Goal: Task Accomplishment & Management: Use online tool/utility

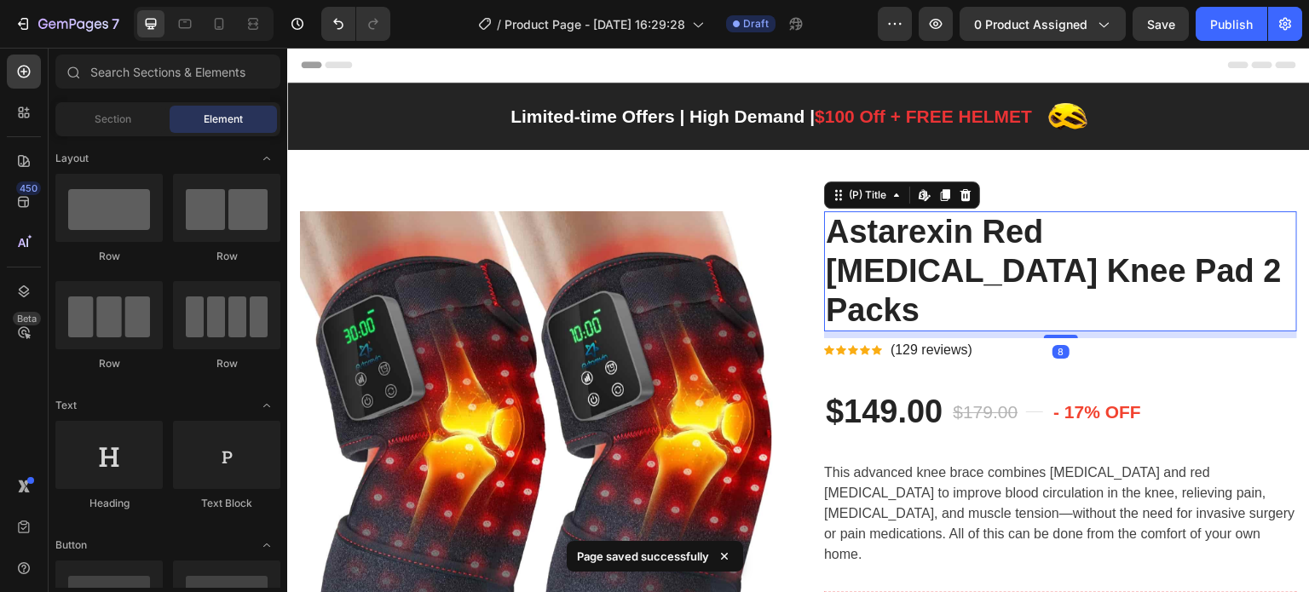
click at [1035, 255] on h2 "Astarexin Red [MEDICAL_DATA] Knee Pad 2 Packs" at bounding box center [1060, 271] width 473 height 120
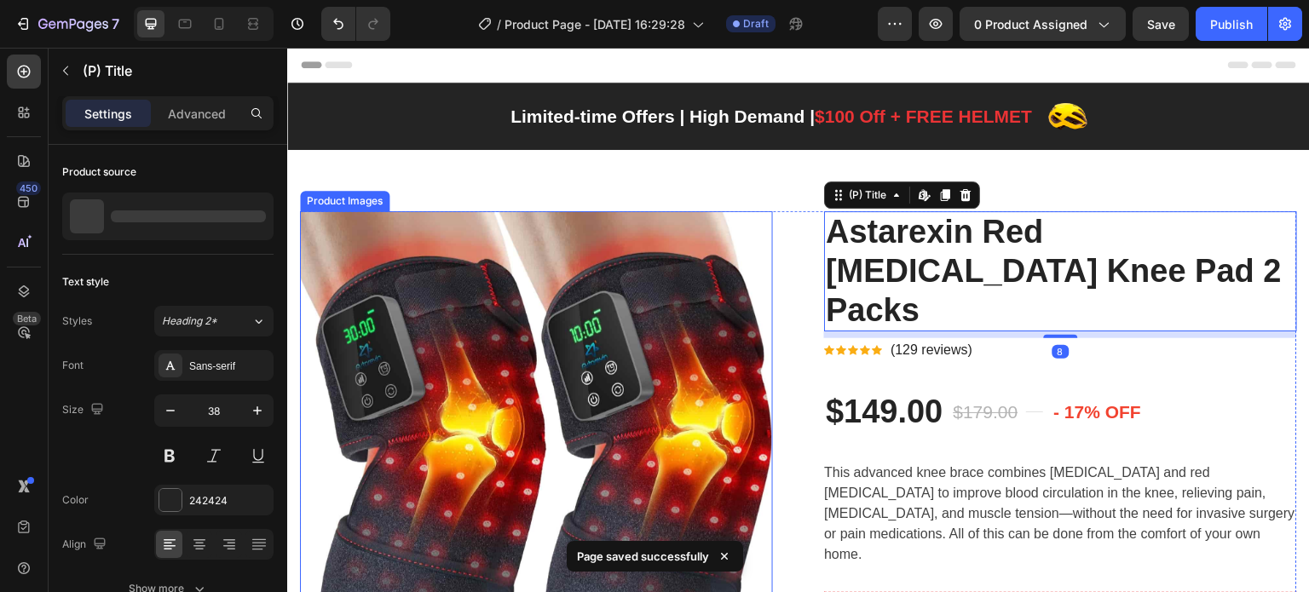
click at [416, 308] on img at bounding box center [536, 447] width 473 height 473
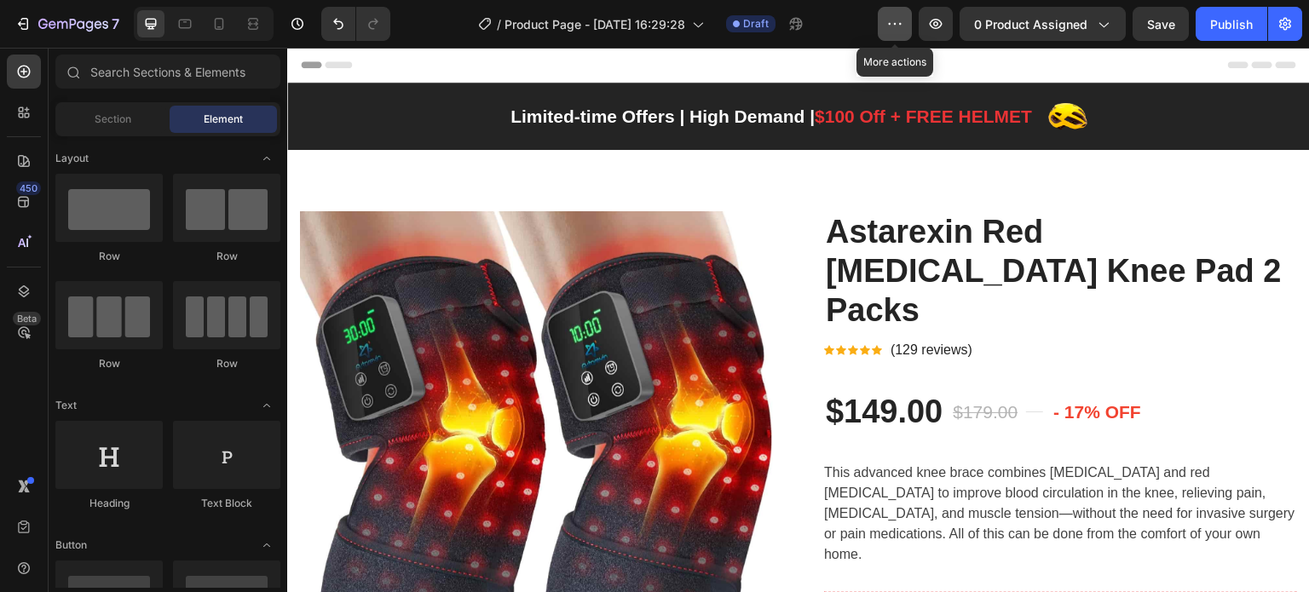
click at [903, 25] on icon "button" at bounding box center [894, 23] width 17 height 17
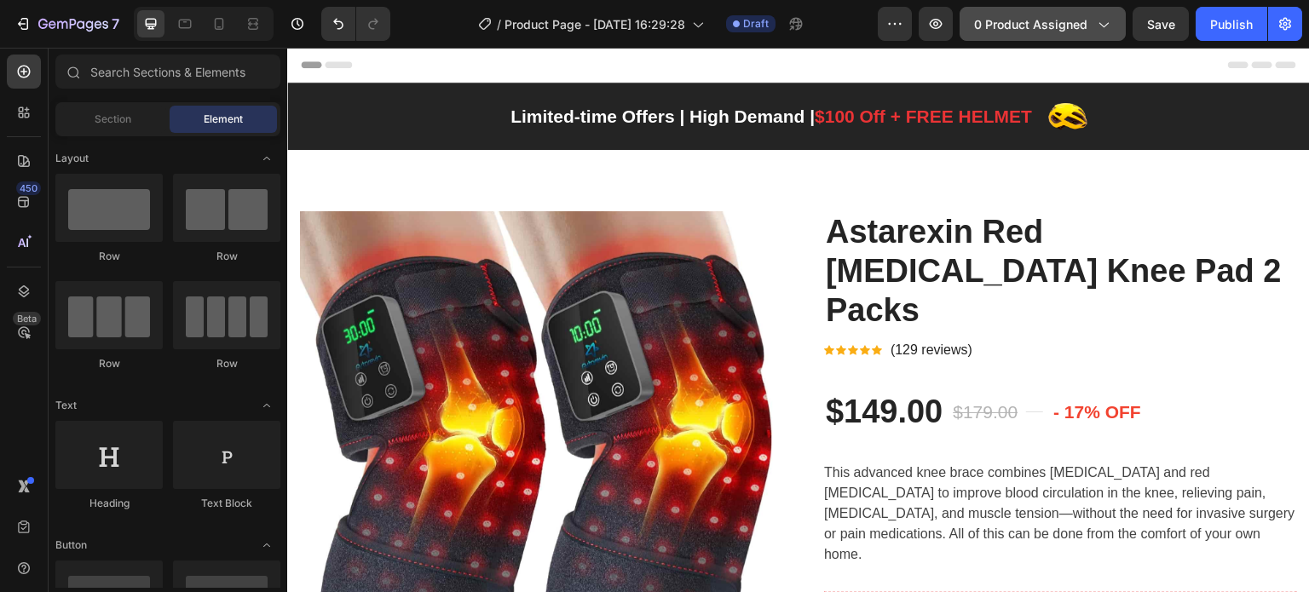
click at [1102, 31] on icon "button" at bounding box center [1102, 23] width 17 height 17
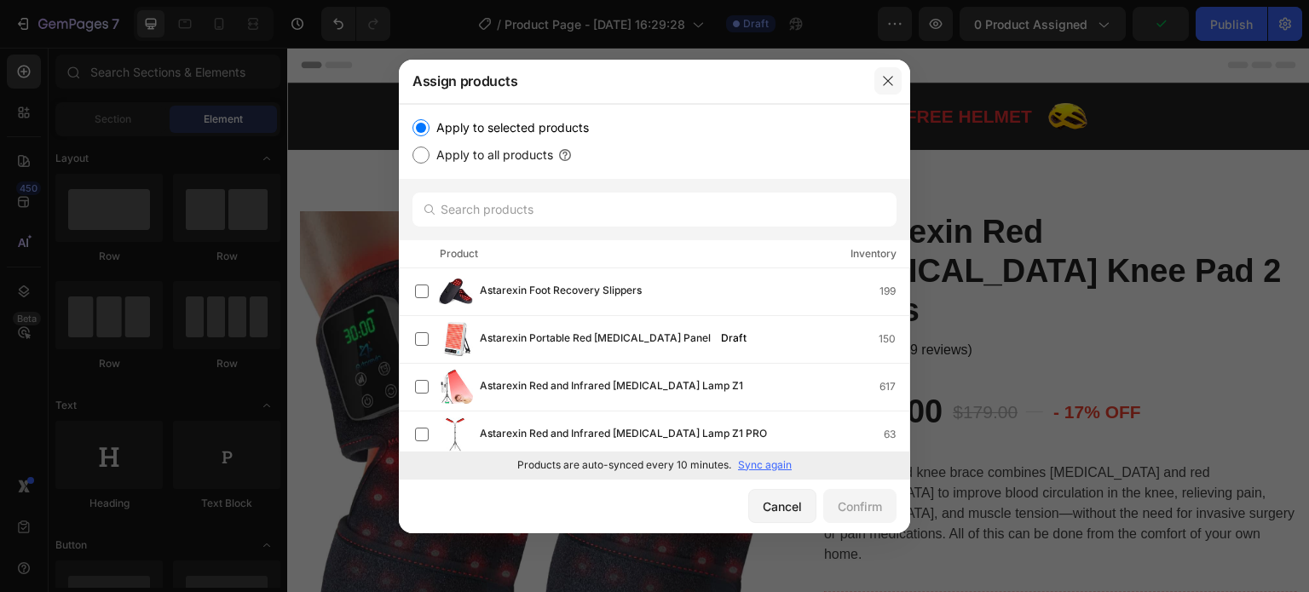
drag, startPoint x: 888, startPoint y: 87, endPoint x: 602, endPoint y: 38, distance: 290.5
click at [888, 87] on icon "button" at bounding box center [888, 81] width 14 height 14
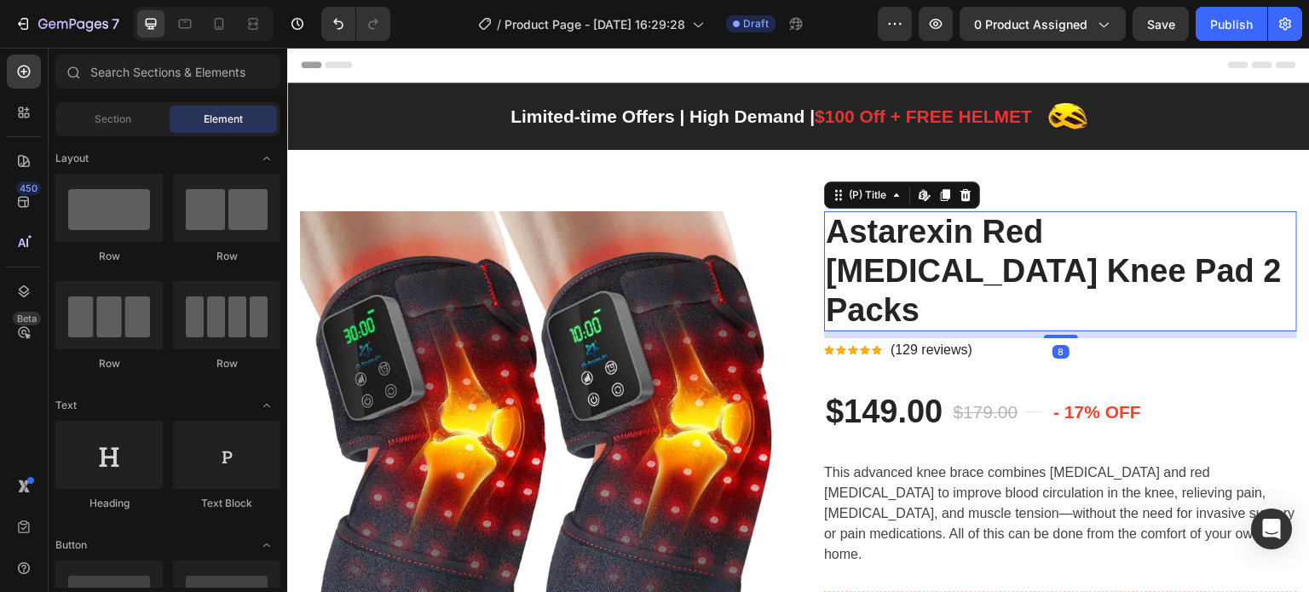
click at [1023, 266] on h2 "Astarexin Red [MEDICAL_DATA] Knee Pad 2 Packs" at bounding box center [1060, 271] width 473 height 120
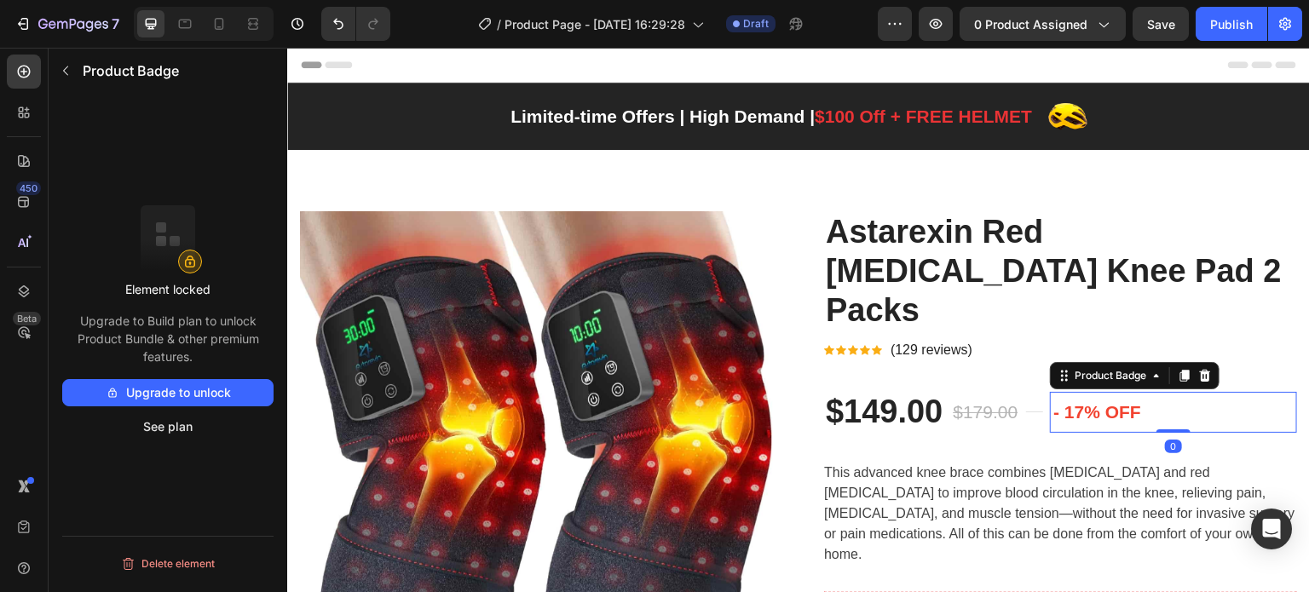
click at [1159, 392] on div "- 17% off" at bounding box center [1173, 412] width 247 height 41
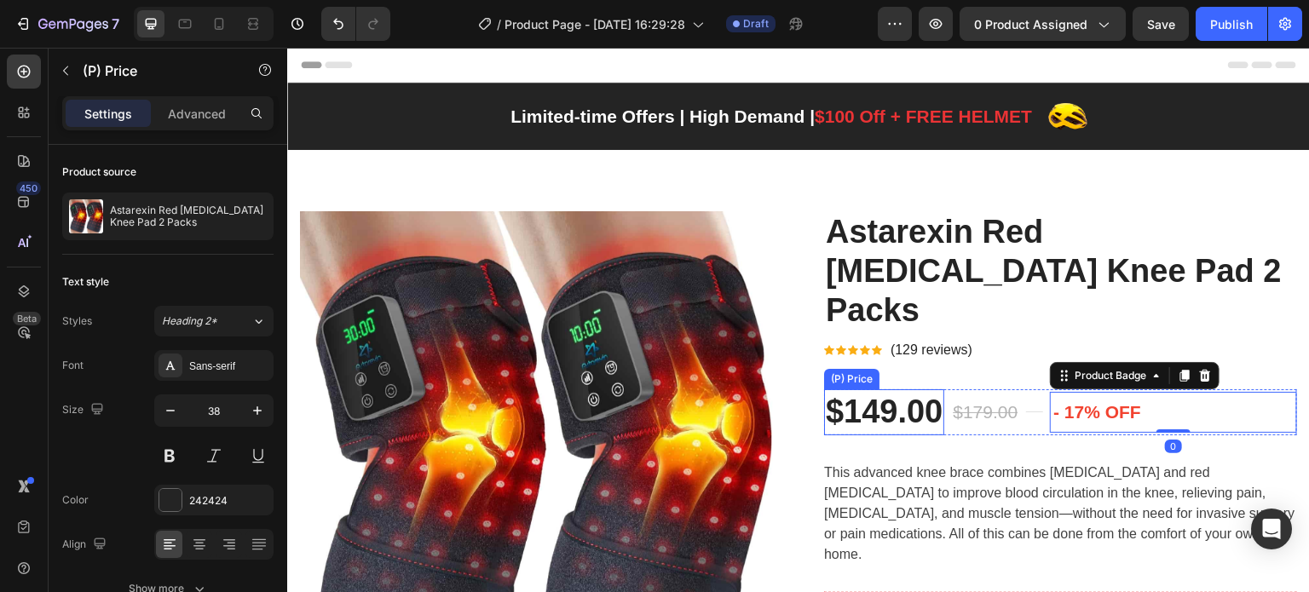
click at [923, 389] on div "$149.00" at bounding box center [884, 411] width 120 height 45
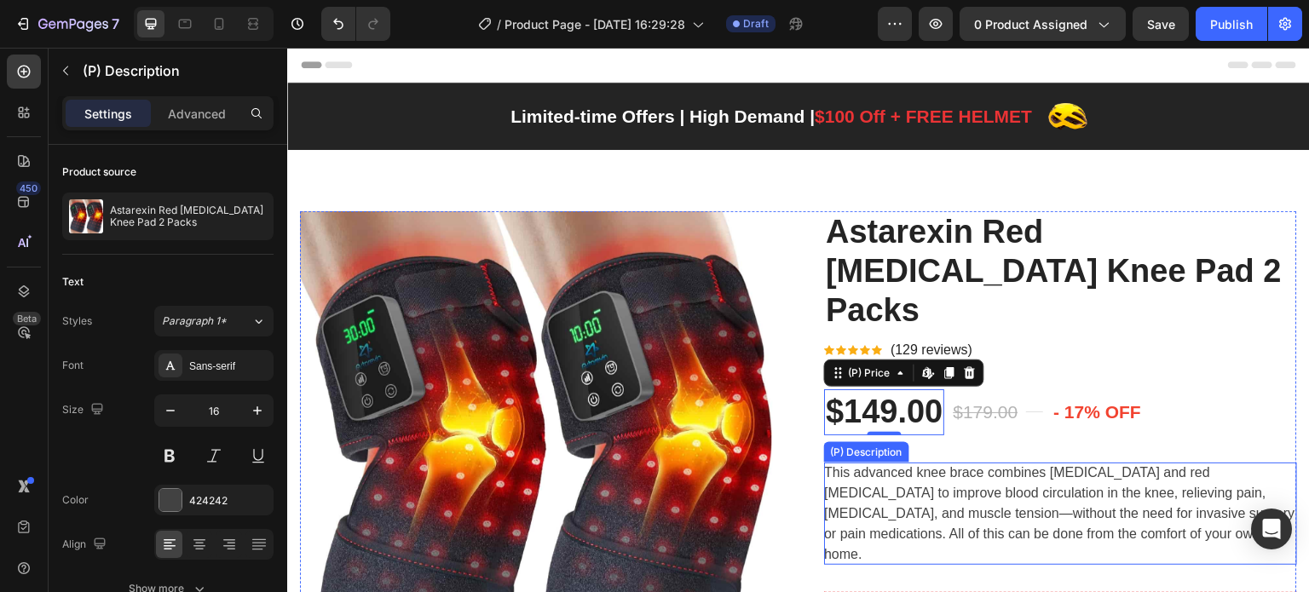
click at [933, 465] on p "This advanced knee brace combines [MEDICAL_DATA] and red [MEDICAL_DATA] to impr…" at bounding box center [1059, 513] width 471 height 96
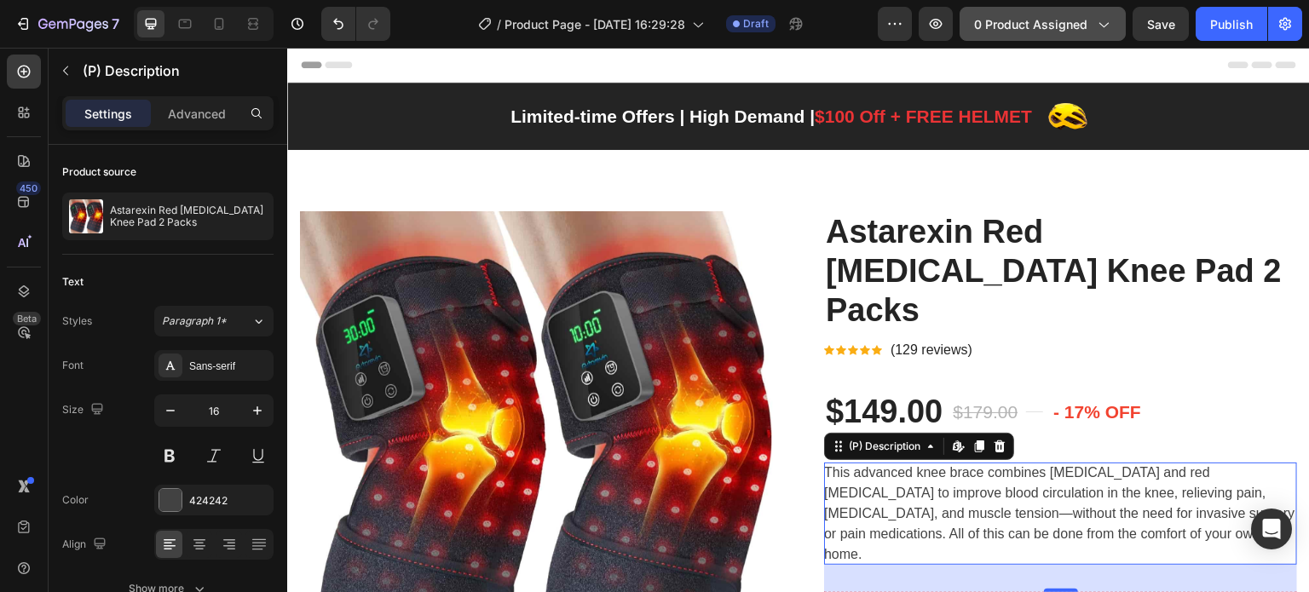
click at [1070, 26] on span "0 product assigned" at bounding box center [1030, 24] width 113 height 18
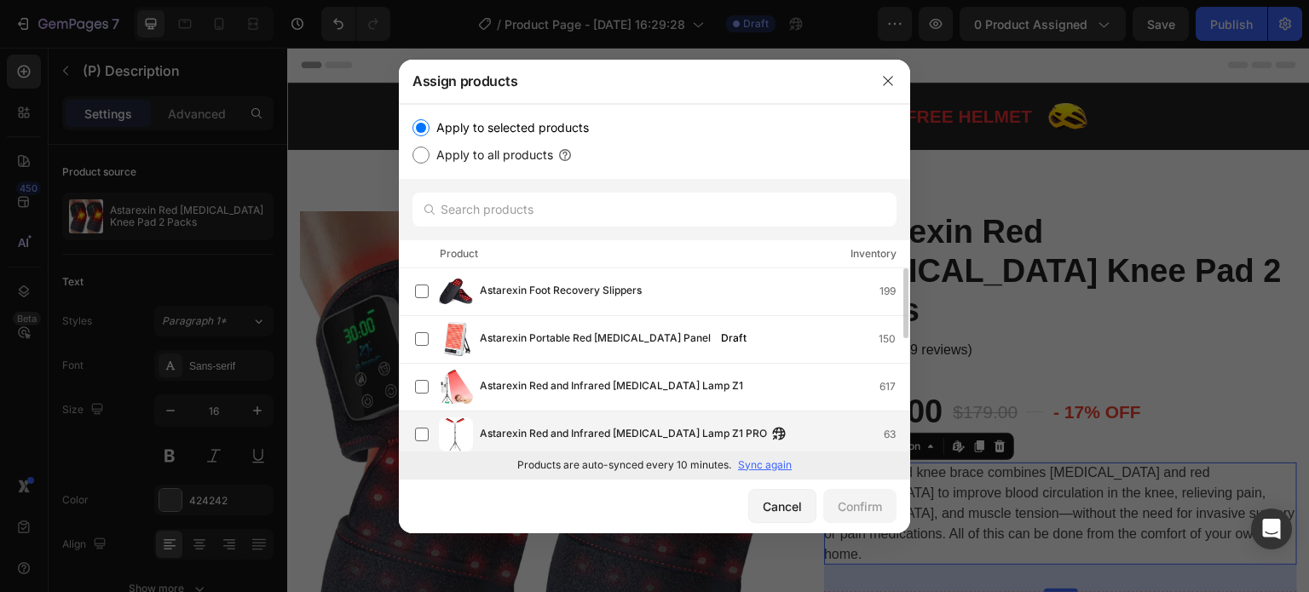
scroll to position [85, 0]
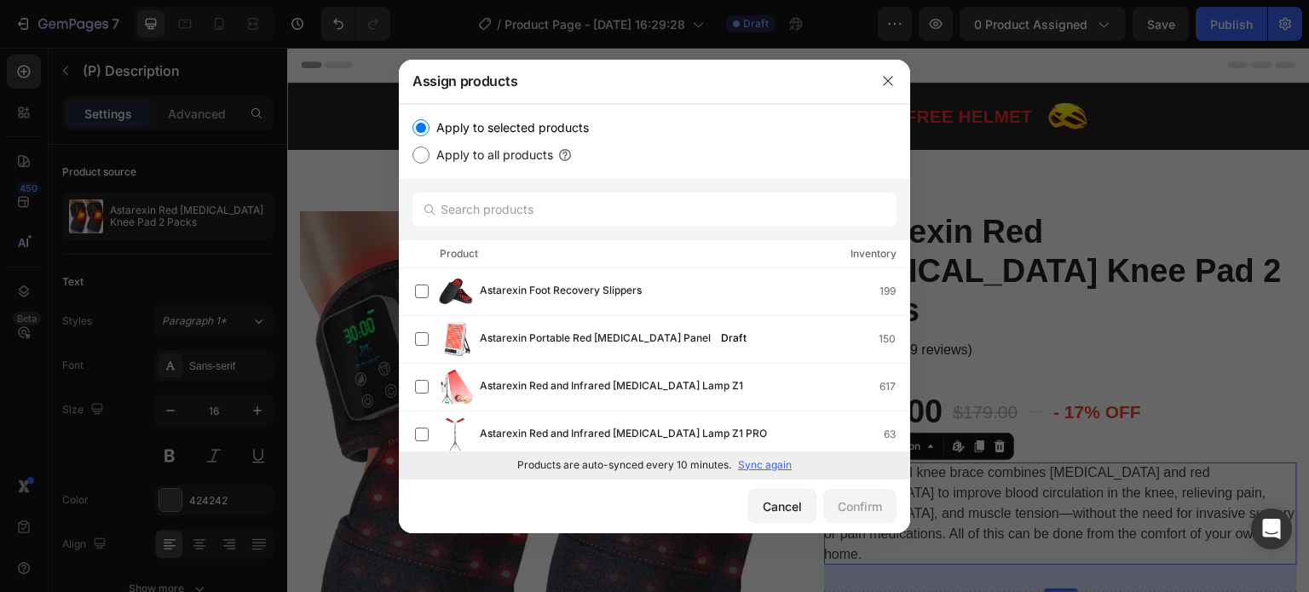
click at [519, 156] on label "Apply to all products" at bounding box center [492, 155] width 124 height 20
click at [430, 156] on input "Apply to all products" at bounding box center [421, 155] width 17 height 17
radio input "true"
click at [481, 118] on label "Apply to selected products" at bounding box center [509, 128] width 159 height 20
click at [430, 119] on input "Apply to selected products" at bounding box center [421, 127] width 17 height 17
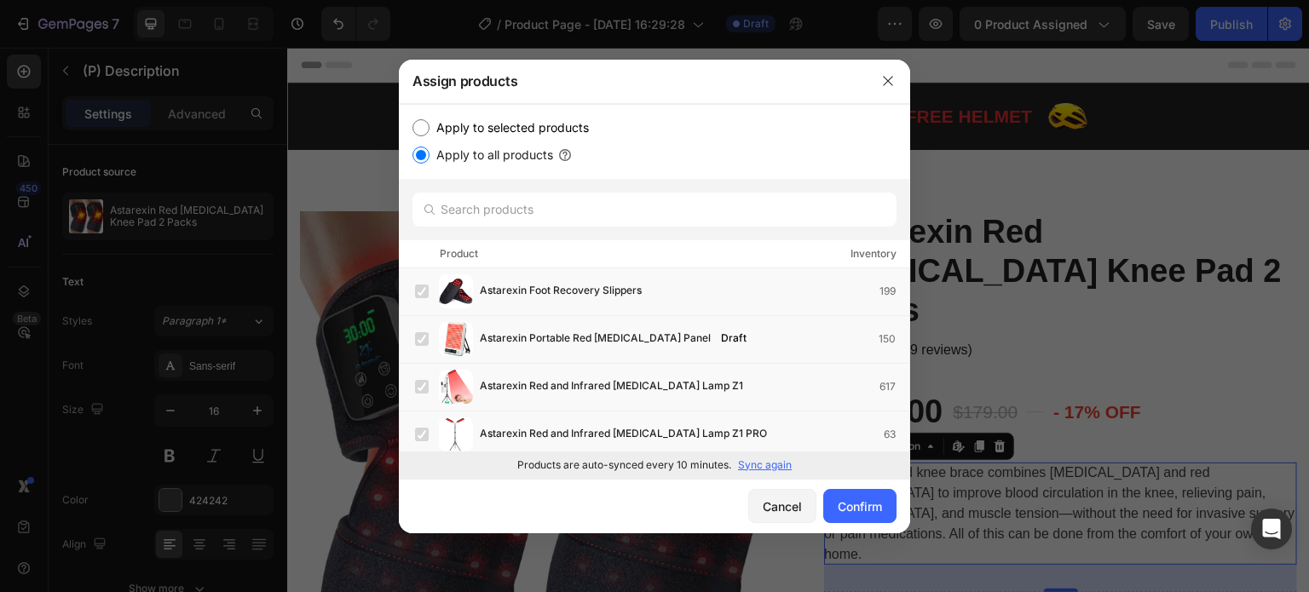
radio input "true"
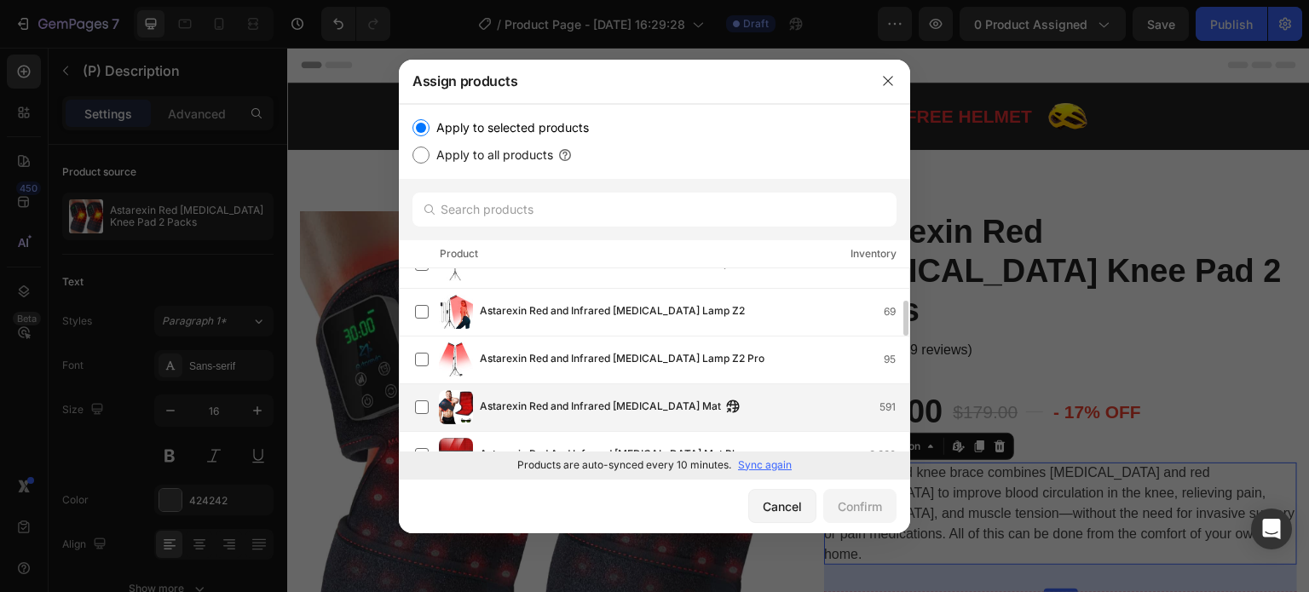
click at [558, 413] on span "Astarexin Red and Infrared [MEDICAL_DATA] Mat" at bounding box center [600, 407] width 241 height 19
click at [848, 505] on div "Confirm" at bounding box center [860, 507] width 44 height 18
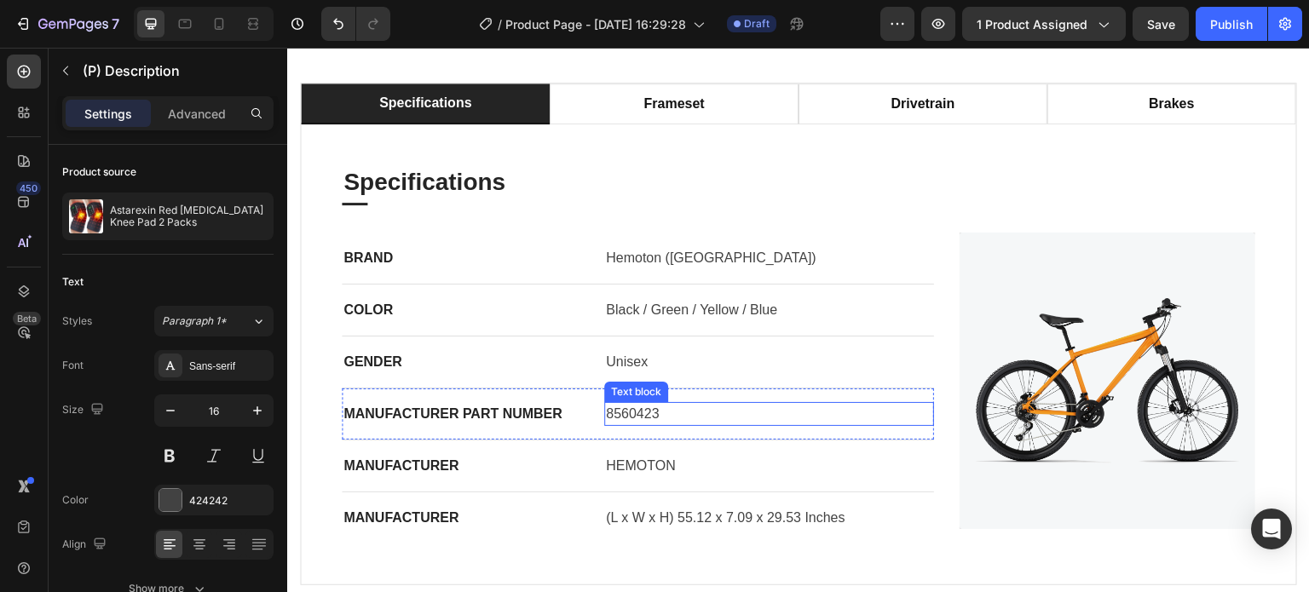
scroll to position [1108, 0]
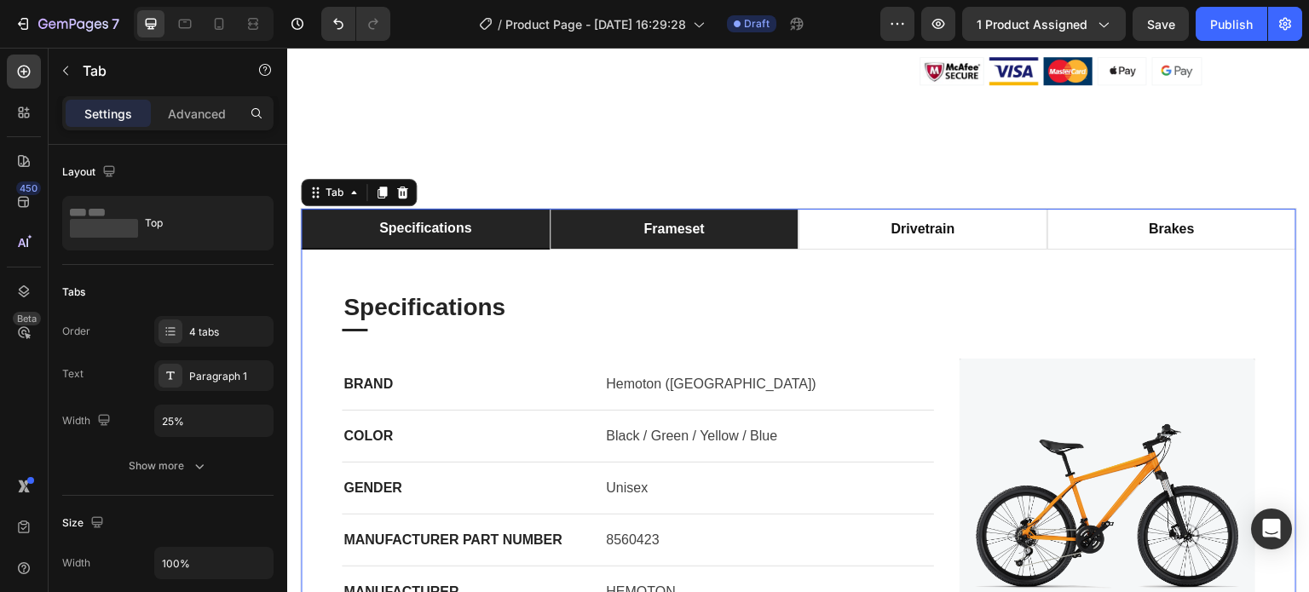
click at [714, 209] on li "frameset" at bounding box center [674, 229] width 249 height 41
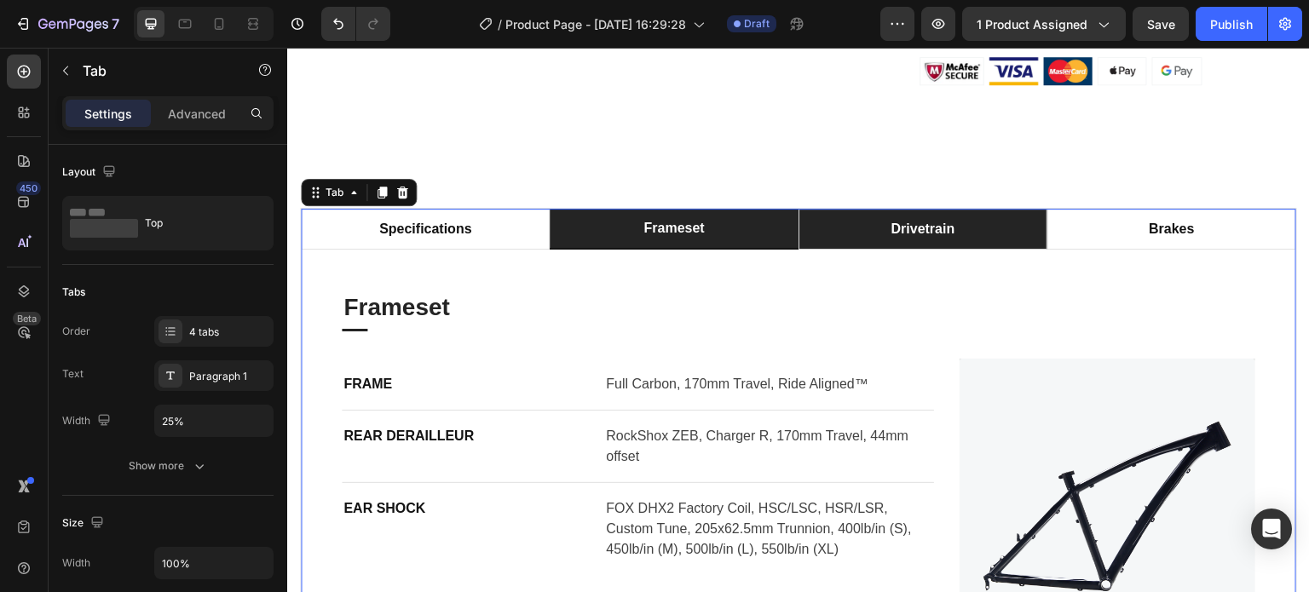
click at [913, 209] on li "drivetrain" at bounding box center [923, 229] width 249 height 41
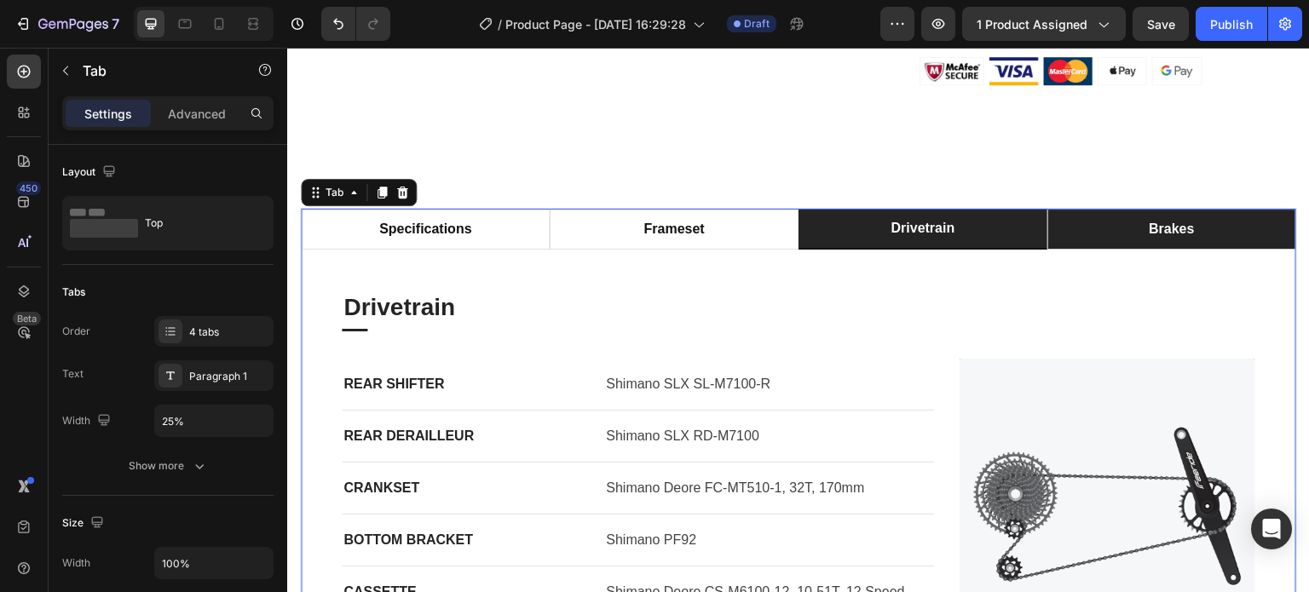
click at [1102, 209] on li "brakes" at bounding box center [1171, 229] width 249 height 41
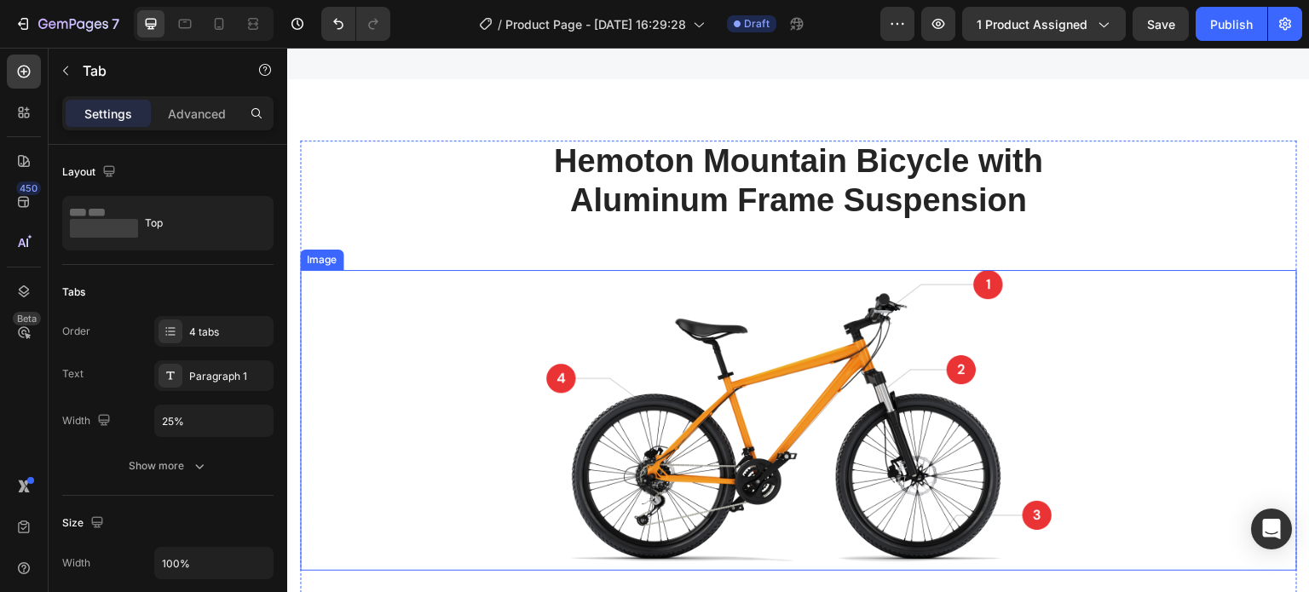
scroll to position [2131, 0]
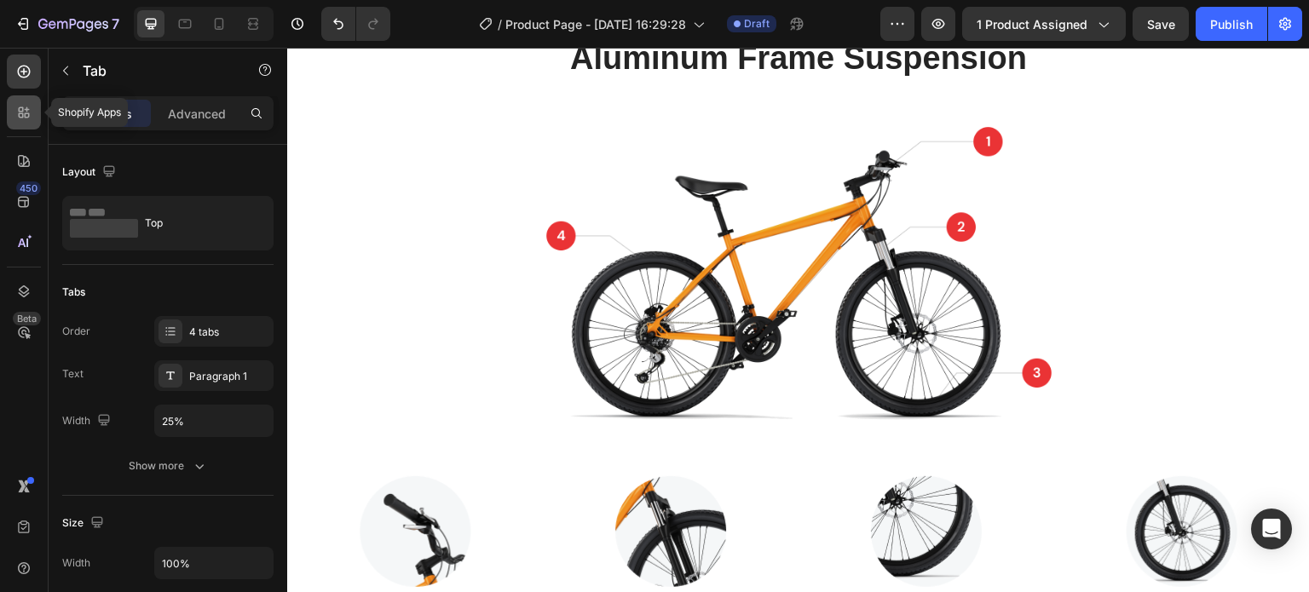
click at [32, 118] on icon at bounding box center [23, 112] width 17 height 17
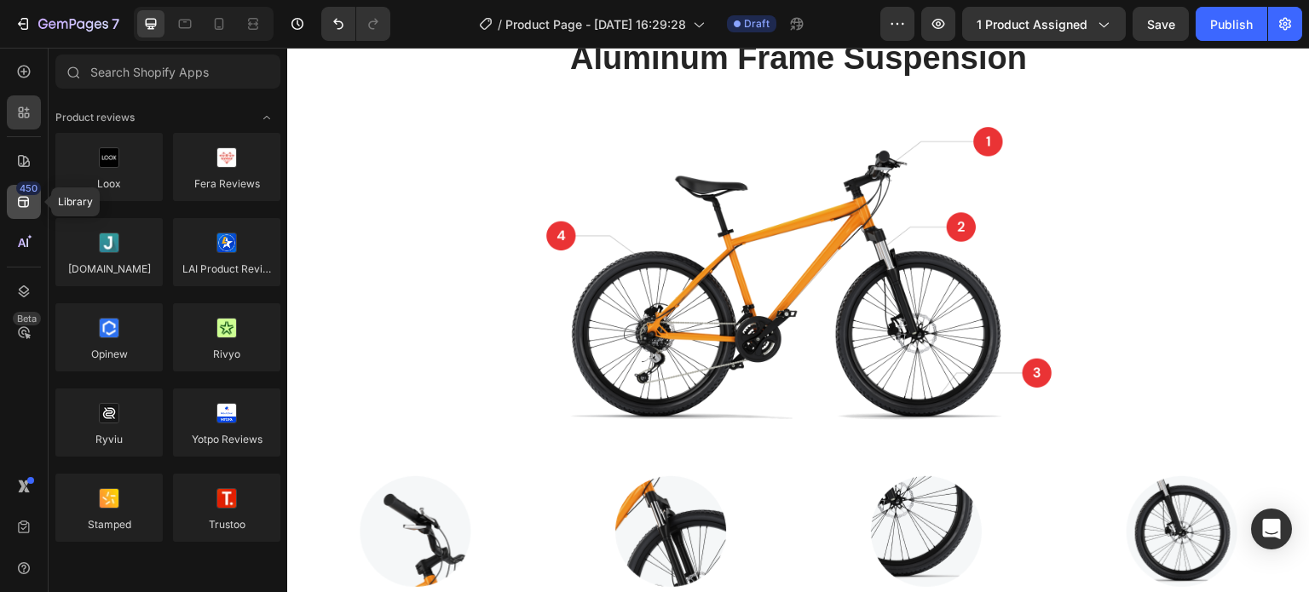
click at [34, 197] on div "450" at bounding box center [24, 202] width 34 height 34
drag, startPoint x: 24, startPoint y: 156, endPoint x: 10, endPoint y: 164, distance: 15.6
click at [24, 157] on icon at bounding box center [24, 161] width 12 height 12
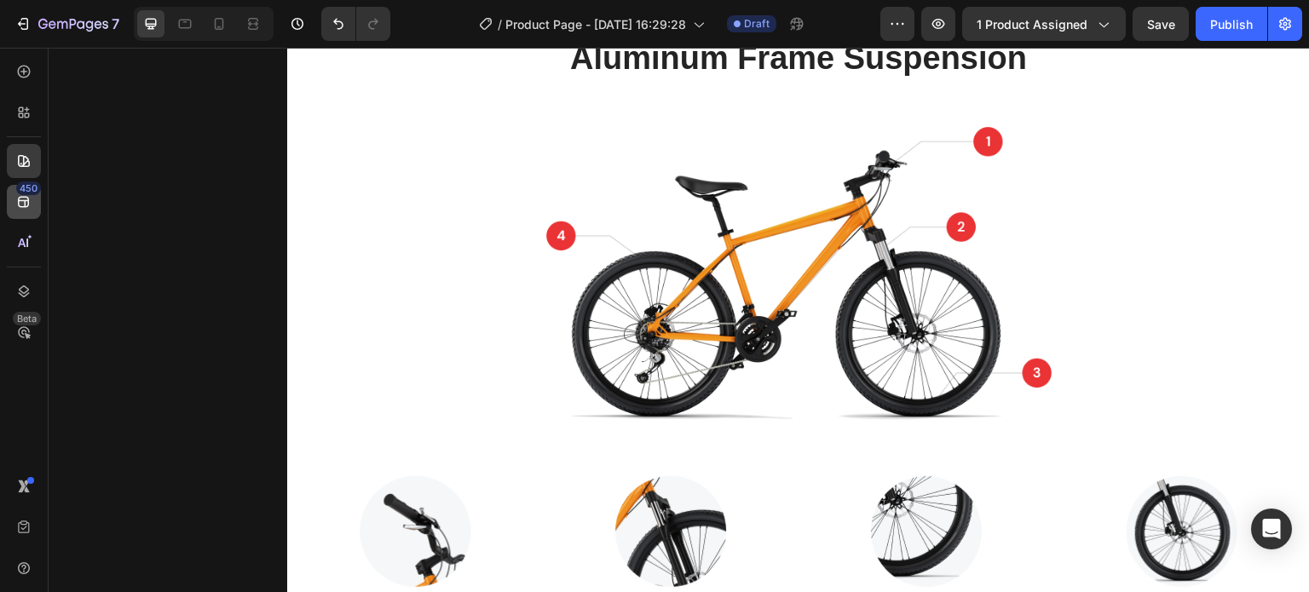
click at [24, 199] on icon at bounding box center [23, 201] width 17 height 17
click at [26, 113] on icon at bounding box center [27, 115] width 5 height 5
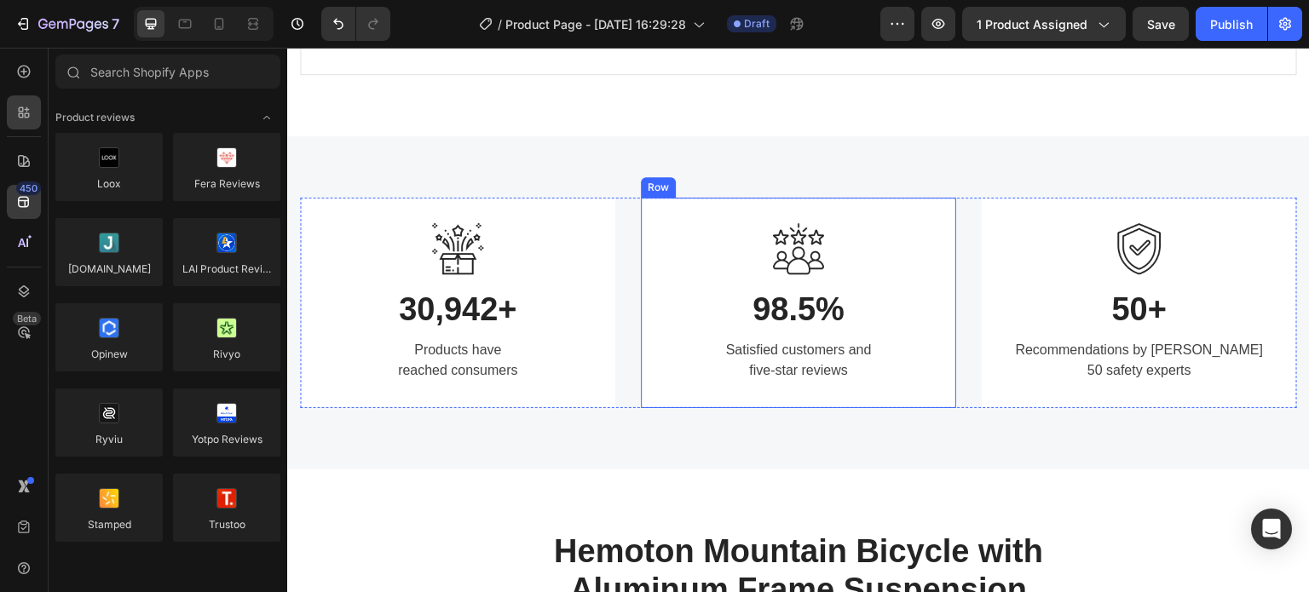
scroll to position [1364, 0]
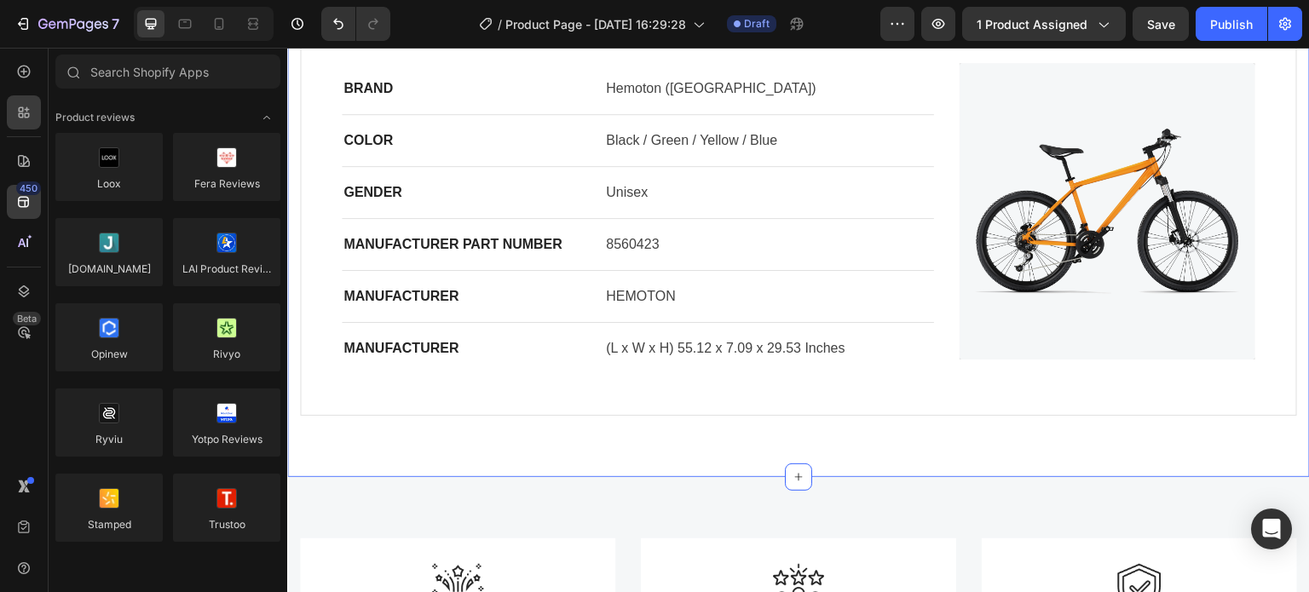
click at [586, 450] on div "specifications frameset drivetrain brakes Specifications Heading Title Line BRA…" at bounding box center [798, 165] width 1023 height 626
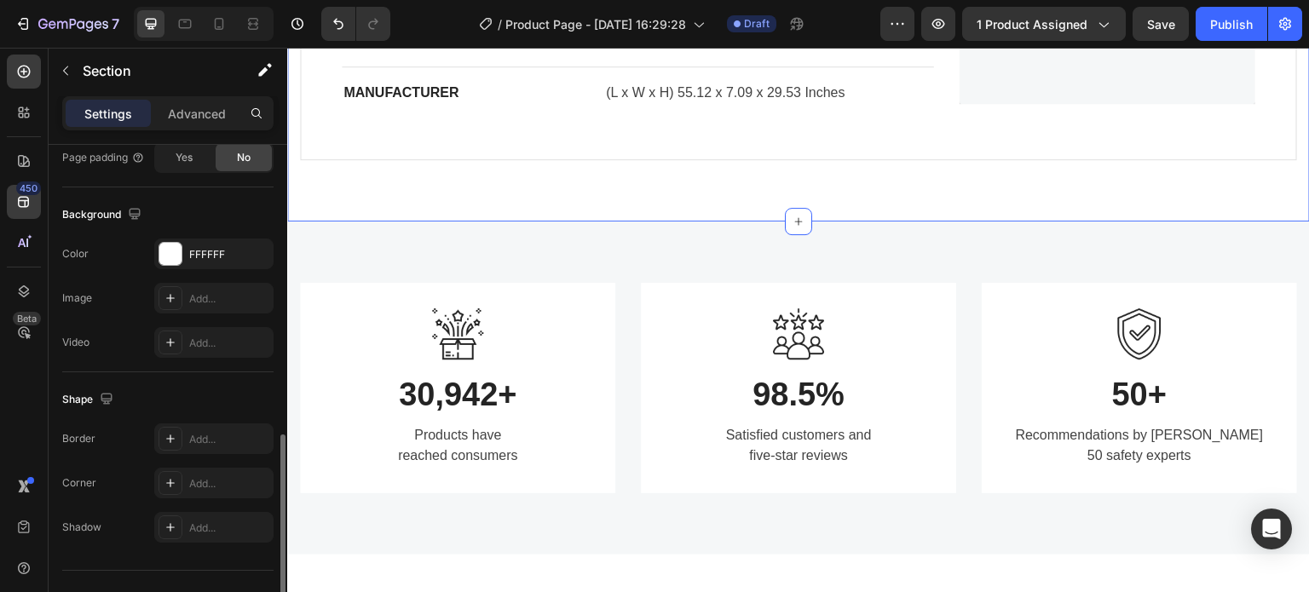
scroll to position [542, 0]
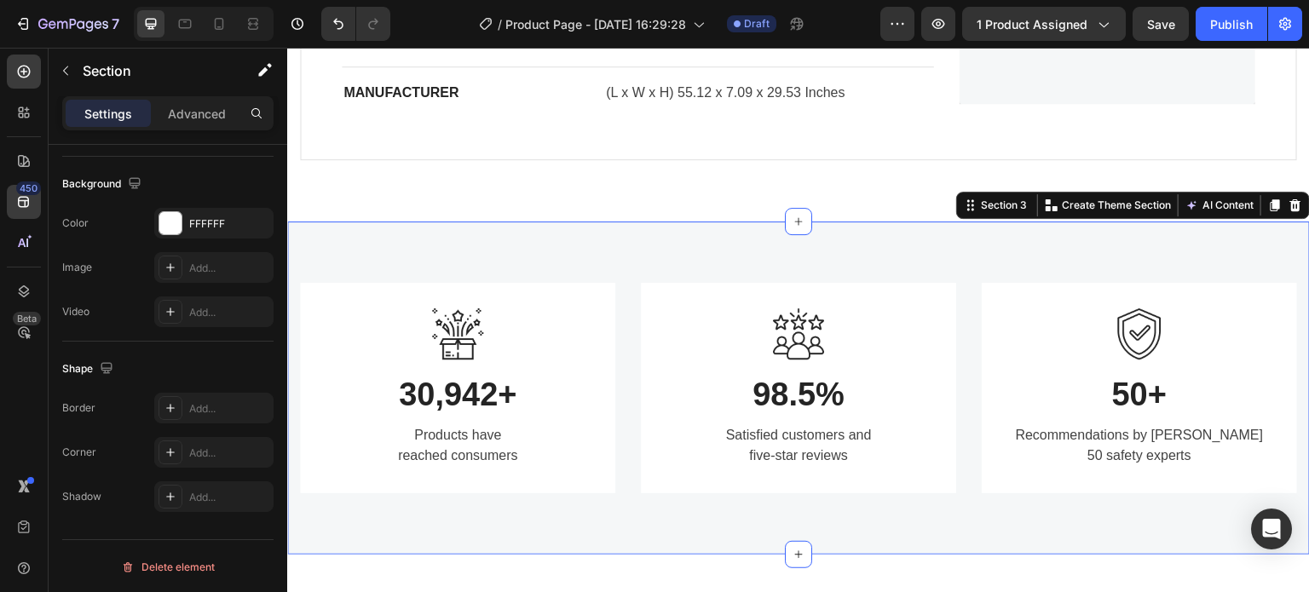
click at [450, 235] on div "Image 30,942+ Heading Products have reached consumers Text block Row Image 98.5…" at bounding box center [798, 388] width 1023 height 332
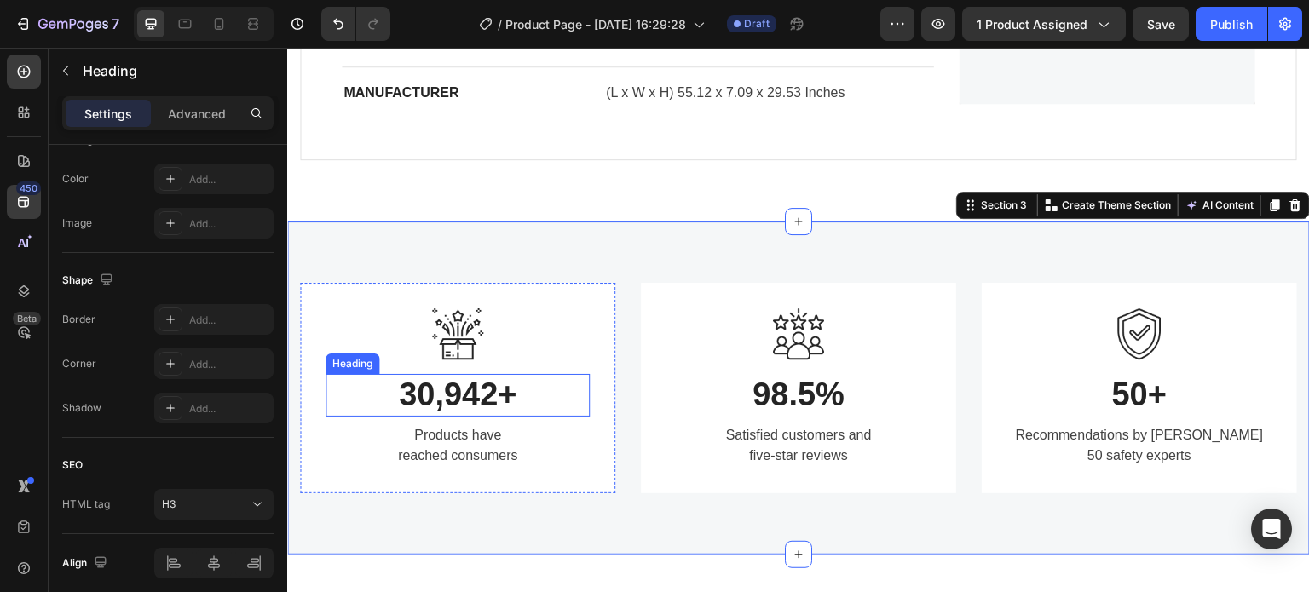
click at [496, 382] on p "30,942+" at bounding box center [457, 395] width 261 height 39
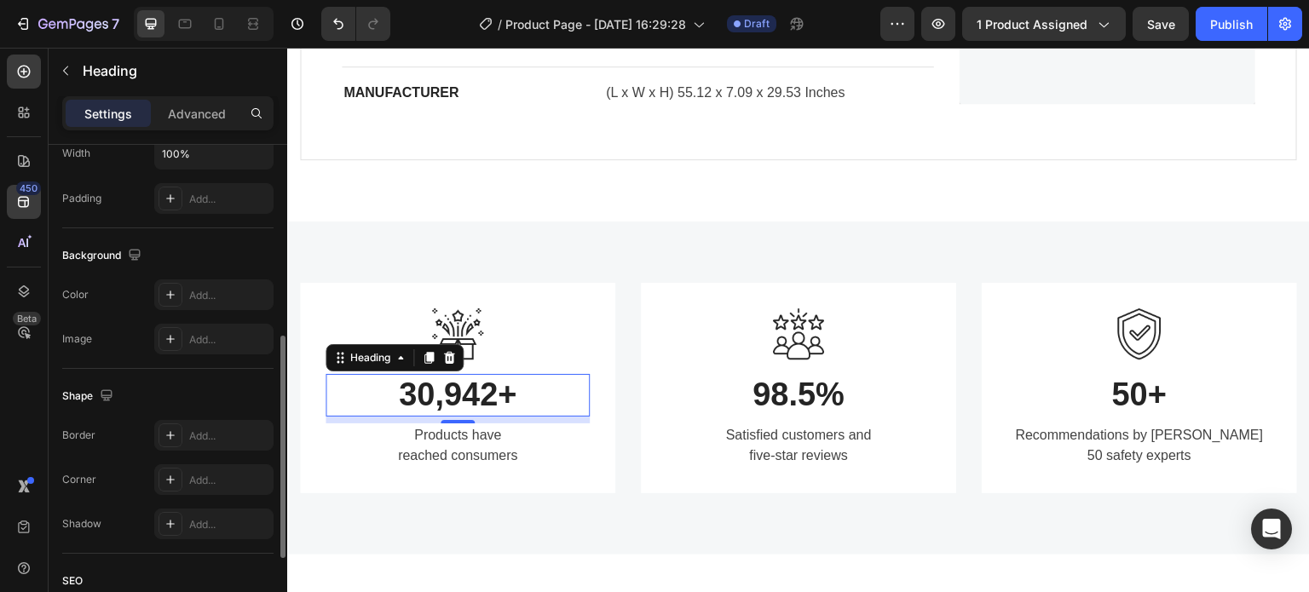
scroll to position [511, 0]
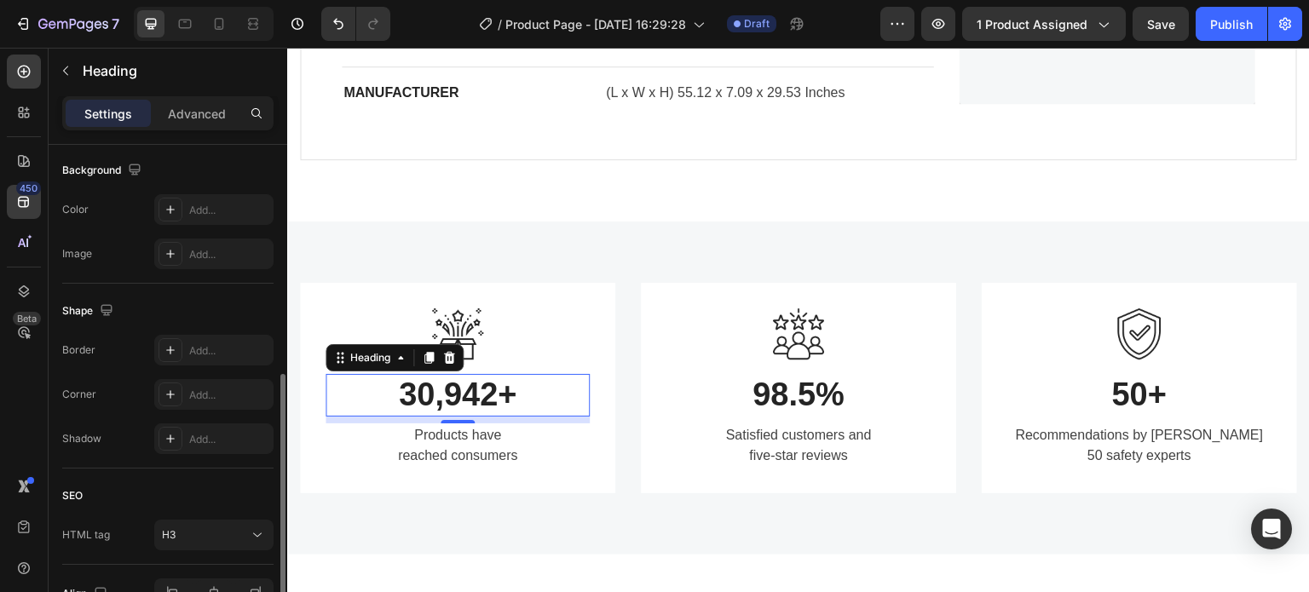
click at [185, 128] on div "Settings Advanced" at bounding box center [167, 113] width 211 height 34
click at [201, 115] on p "Advanced" at bounding box center [197, 114] width 58 height 18
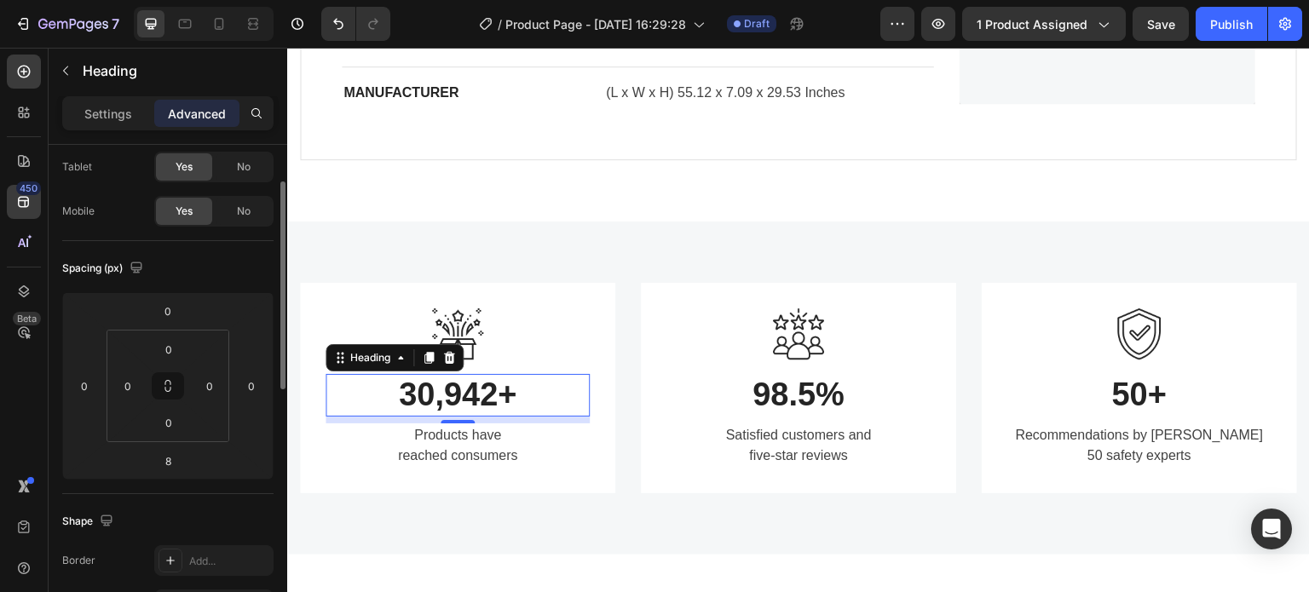
scroll to position [0, 0]
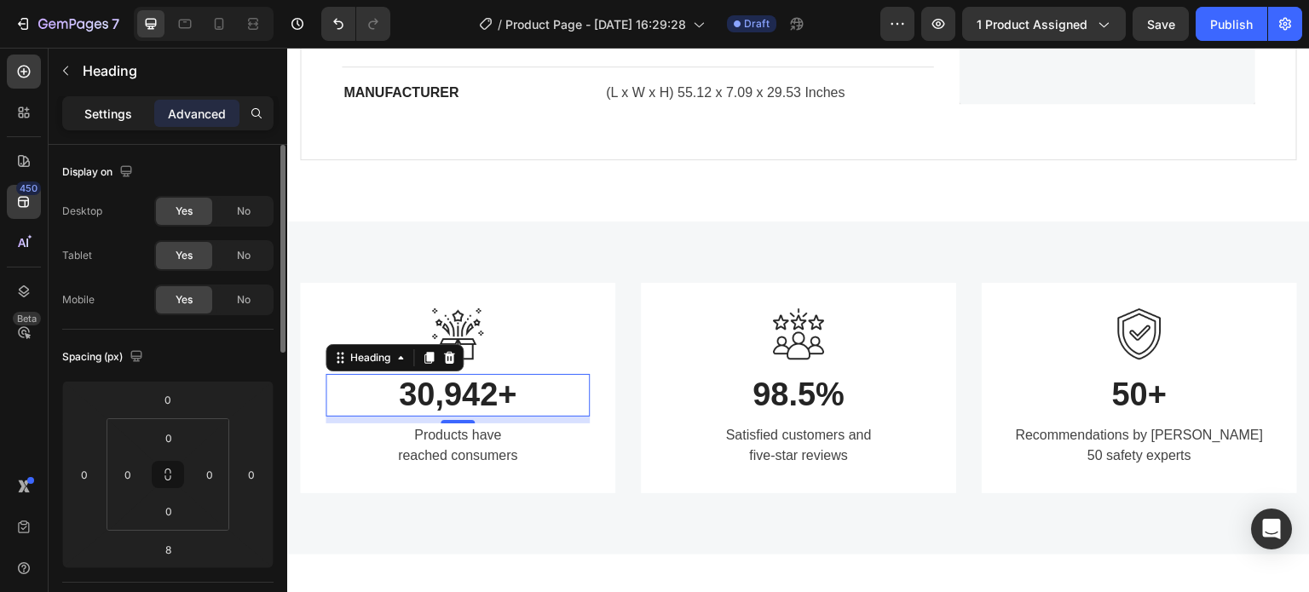
click at [121, 117] on p "Settings" at bounding box center [108, 114] width 48 height 18
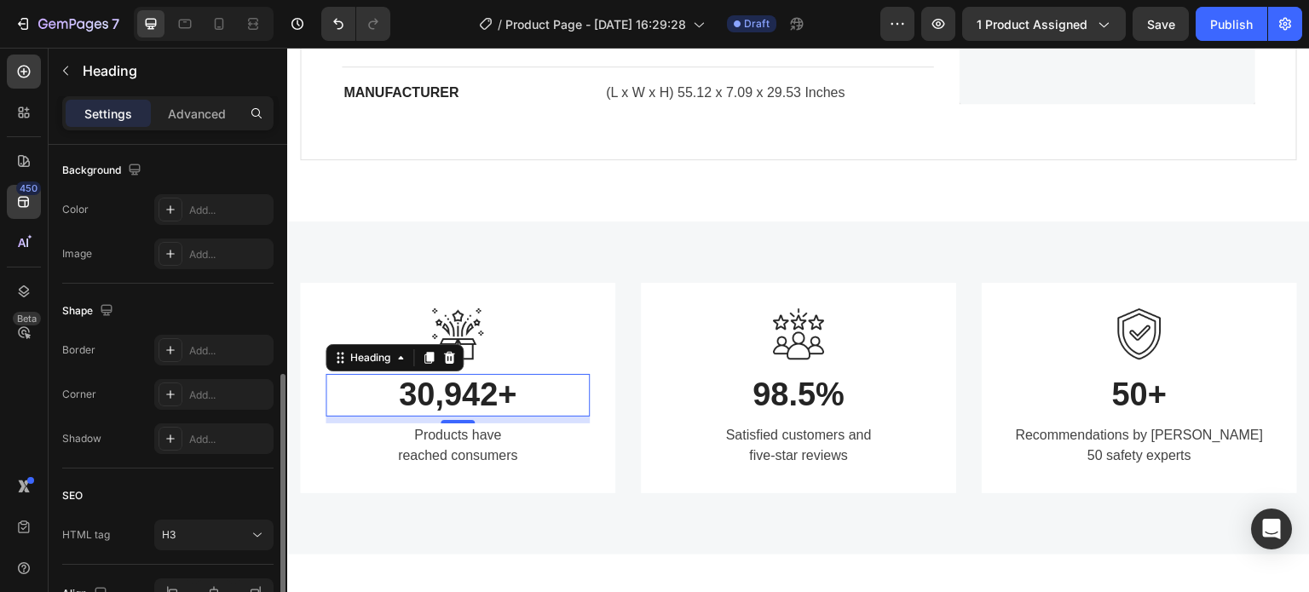
scroll to position [608, 0]
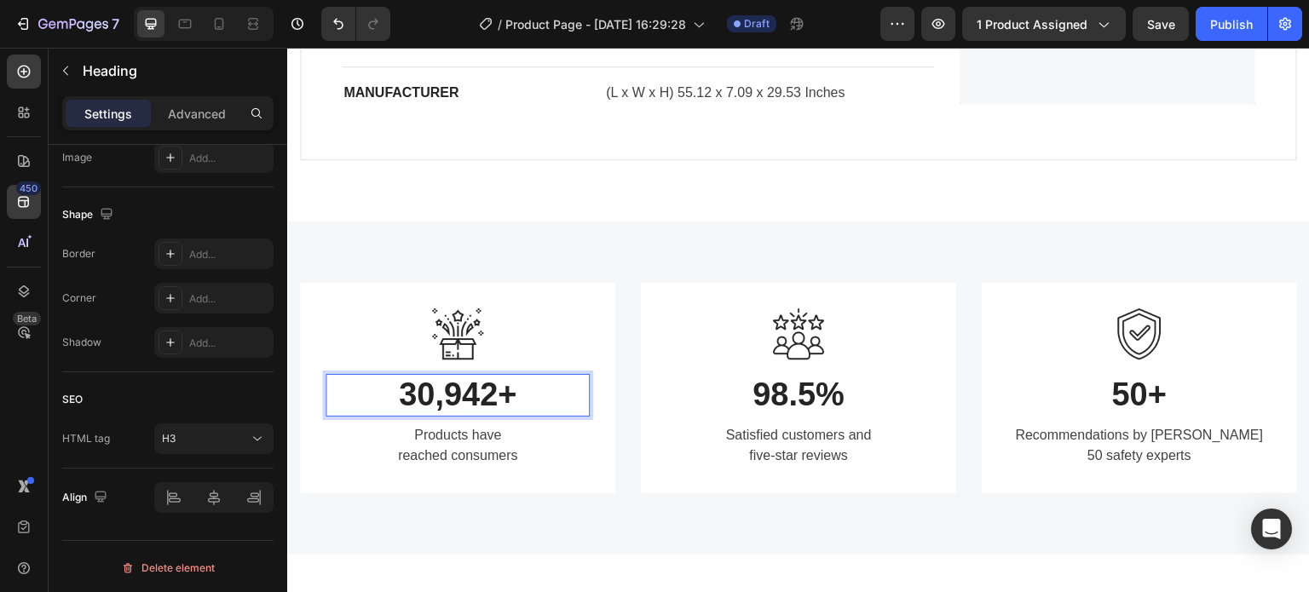
click at [410, 387] on p "30,942+" at bounding box center [457, 395] width 261 height 39
click at [424, 394] on p "30,942+" at bounding box center [457, 395] width 261 height 39
click at [467, 389] on p "30,942+" at bounding box center [457, 395] width 261 height 39
click at [503, 391] on p "30,942+" at bounding box center [457, 395] width 261 height 39
click at [574, 406] on p "30,942+" at bounding box center [457, 395] width 261 height 39
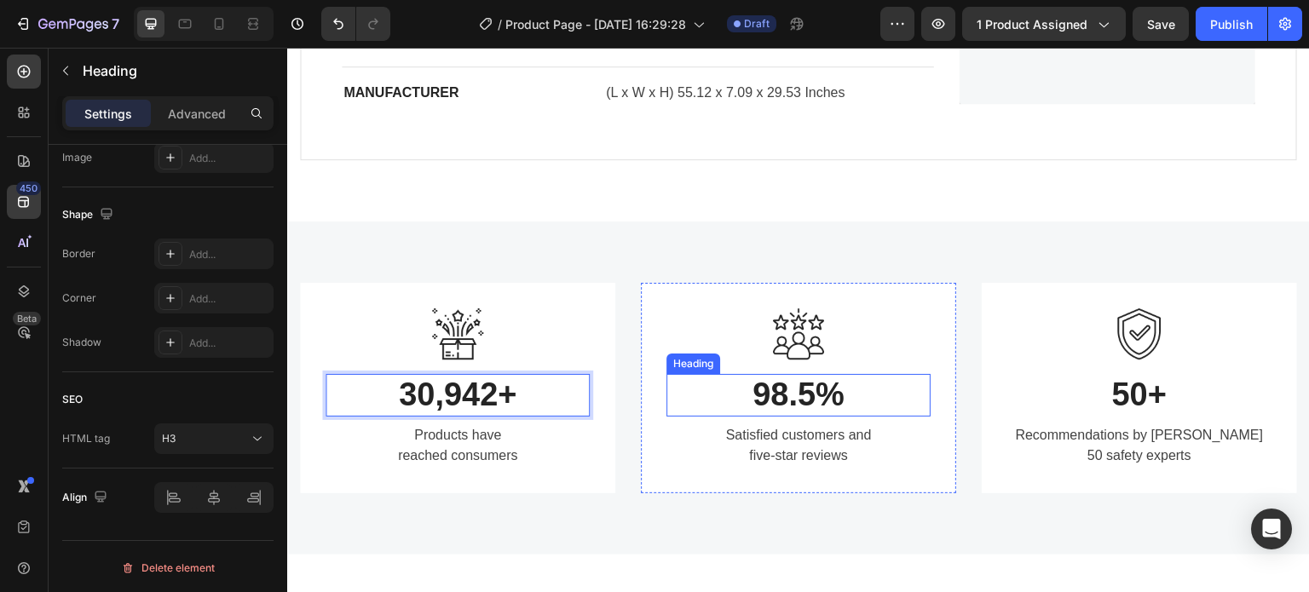
click at [815, 392] on p "98.5%" at bounding box center [798, 395] width 261 height 39
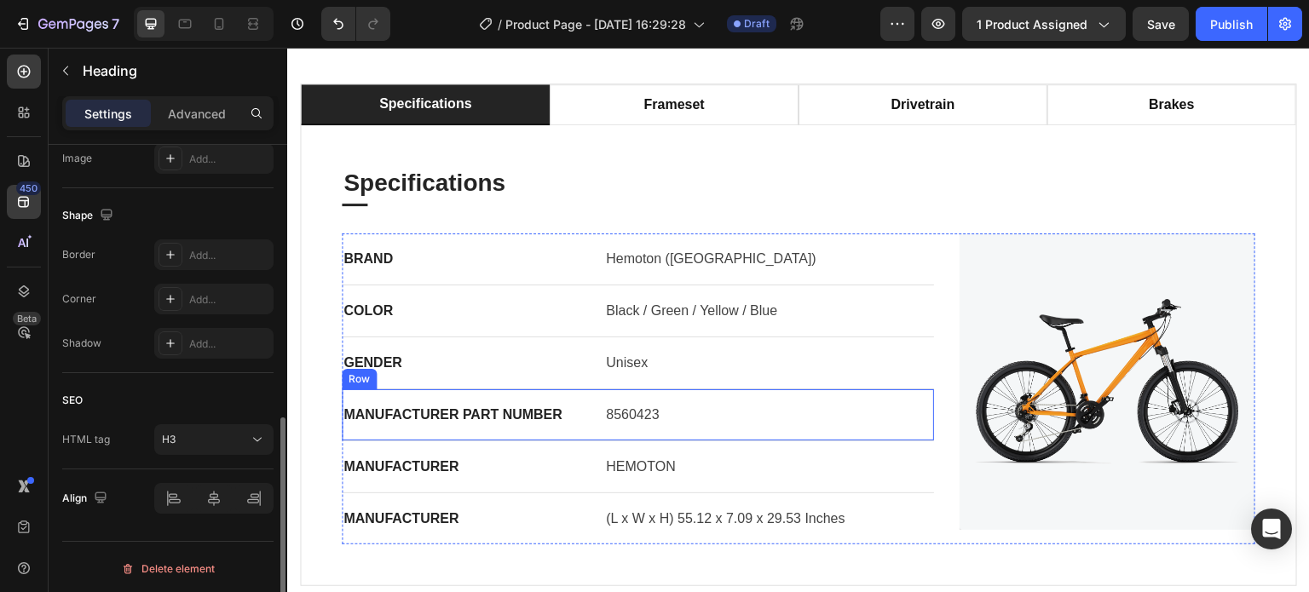
scroll to position [1534, 0]
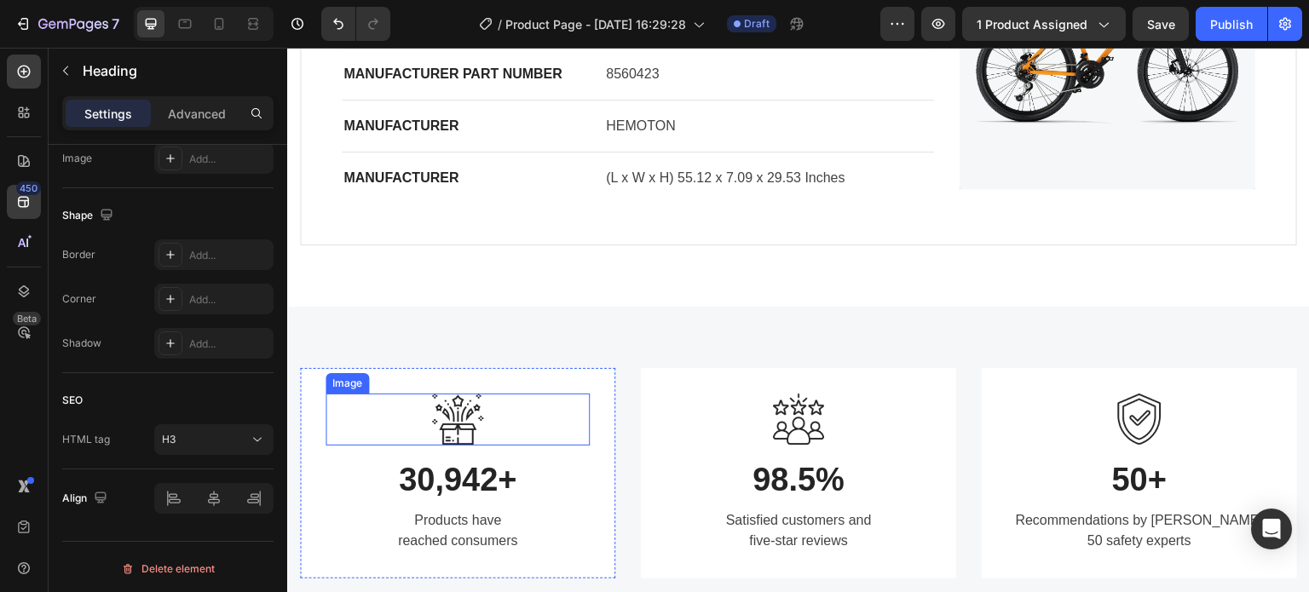
click at [467, 416] on img at bounding box center [457, 420] width 51 height 52
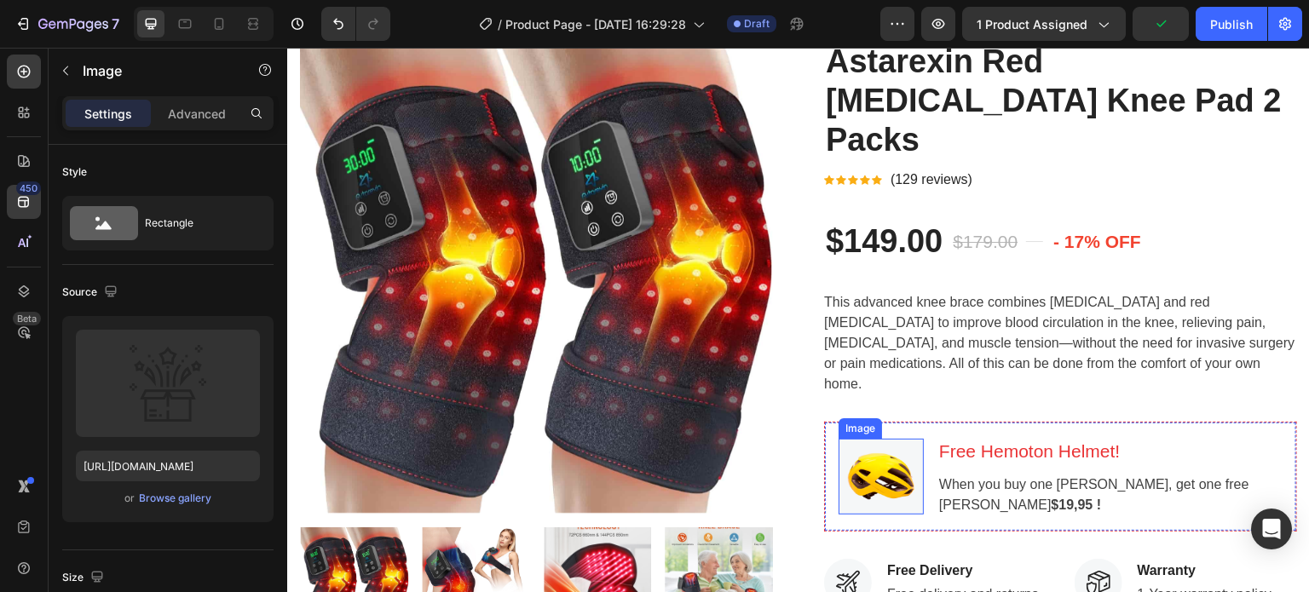
scroll to position [0, 0]
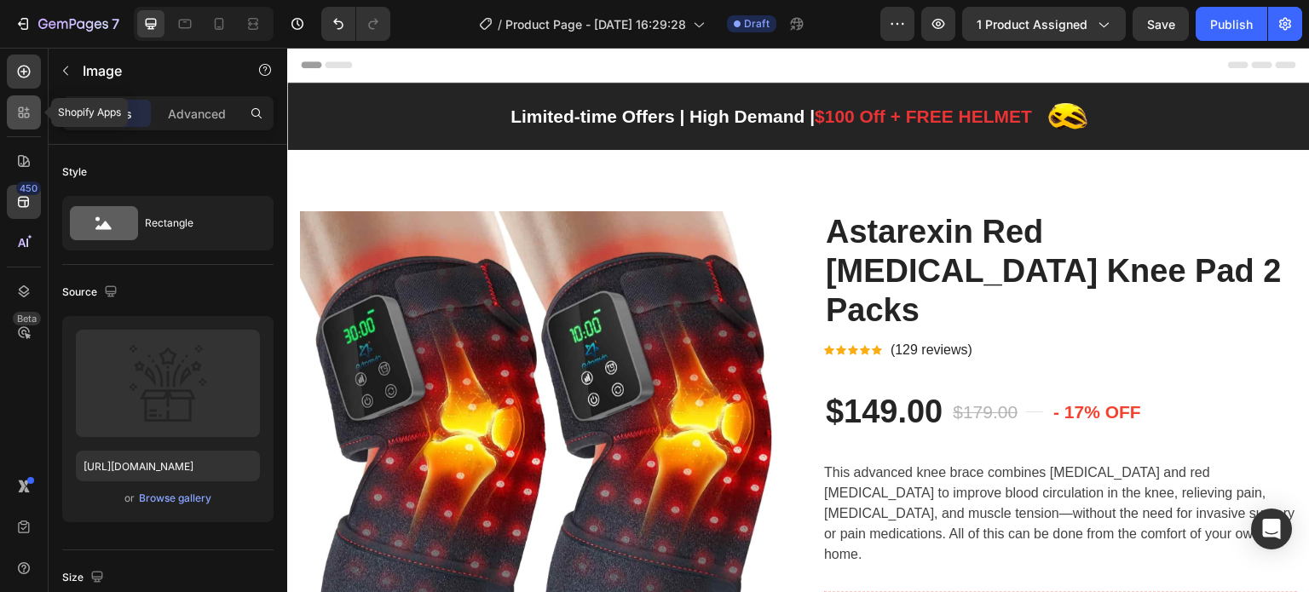
click at [15, 115] on icon at bounding box center [23, 112] width 17 height 17
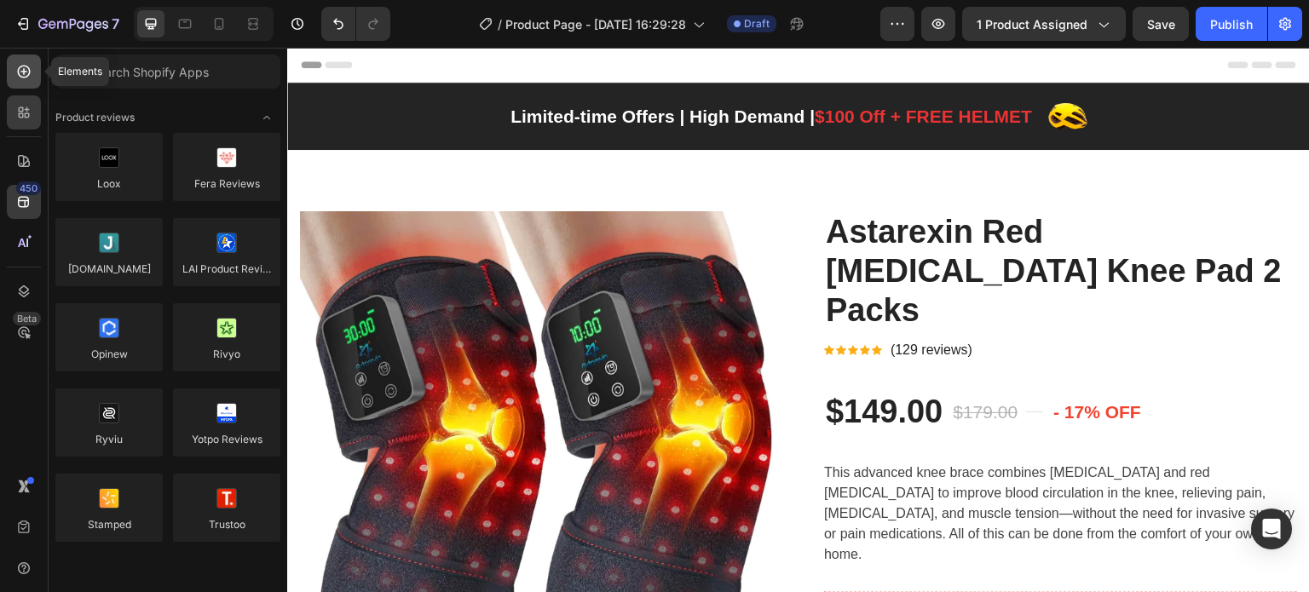
click at [36, 72] on div at bounding box center [24, 72] width 34 height 34
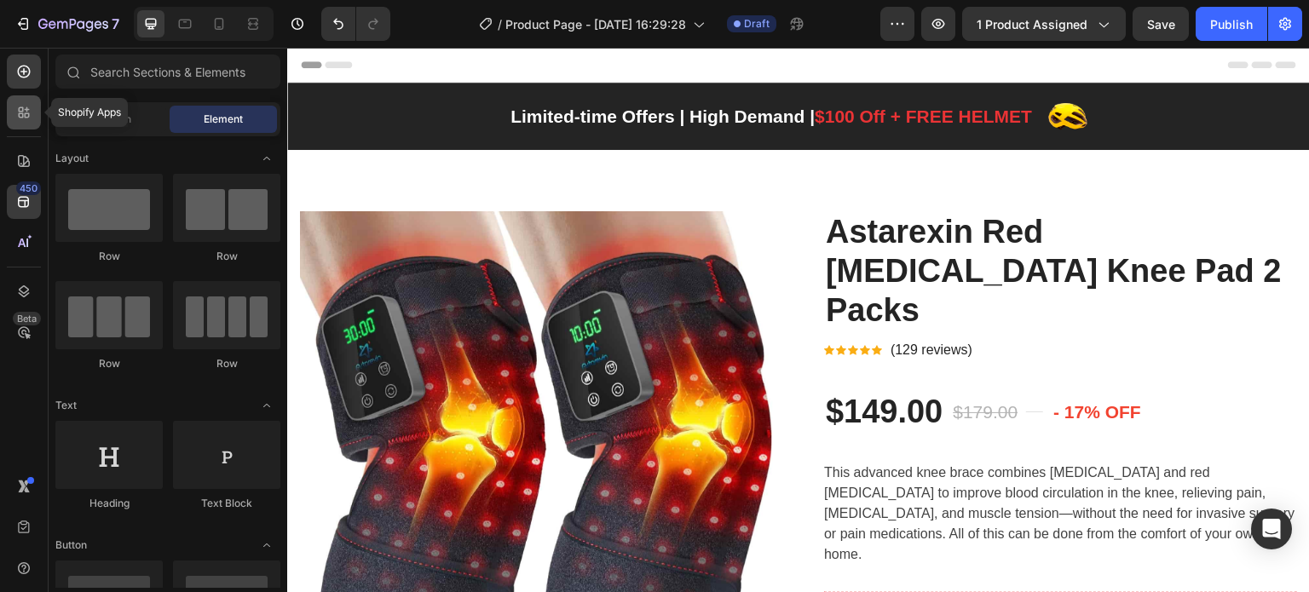
click at [27, 124] on div at bounding box center [24, 112] width 34 height 34
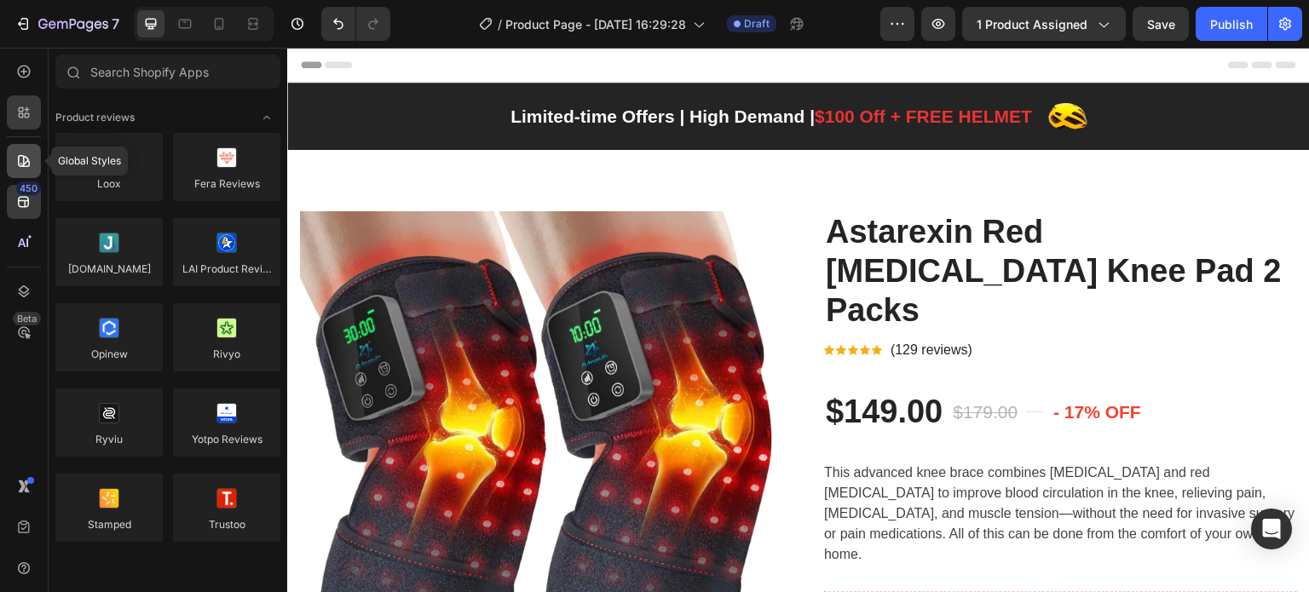
click at [20, 159] on icon at bounding box center [23, 161] width 17 height 17
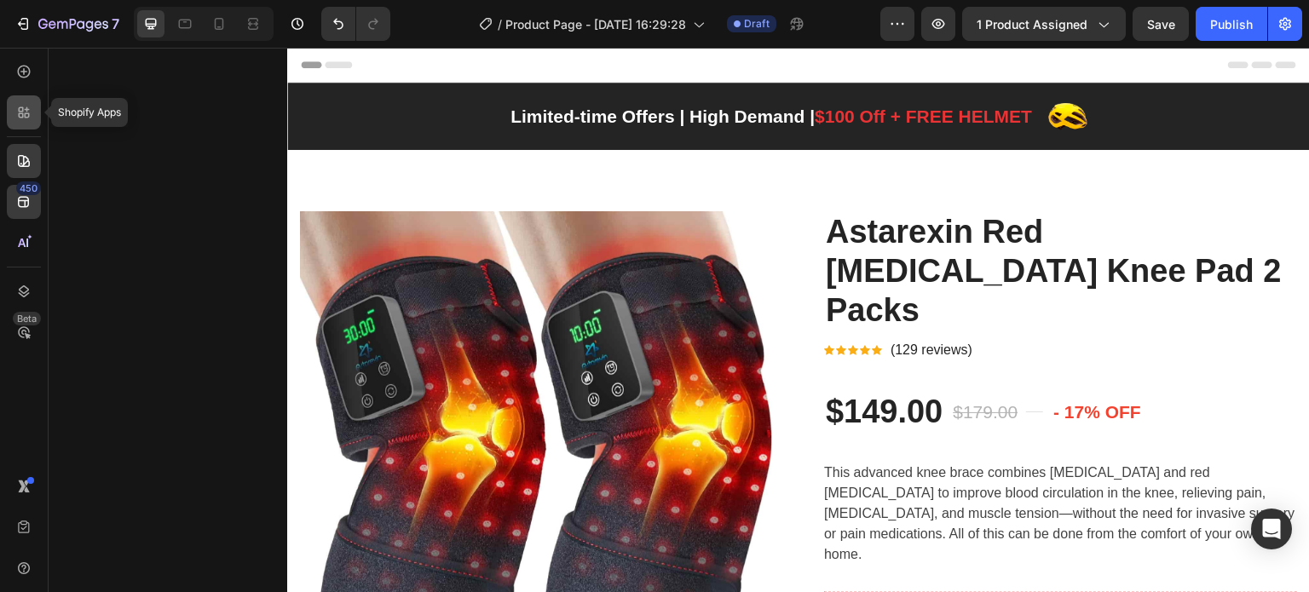
click at [23, 115] on icon at bounding box center [21, 115] width 5 height 5
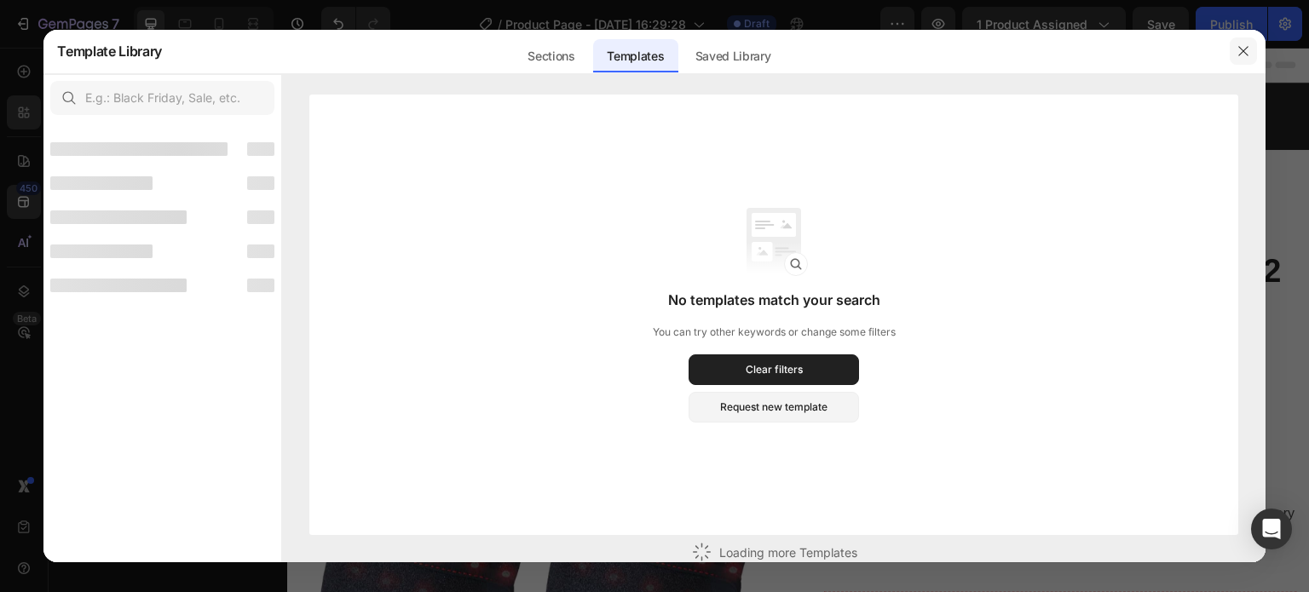
click at [1255, 57] on button "button" at bounding box center [1243, 51] width 27 height 27
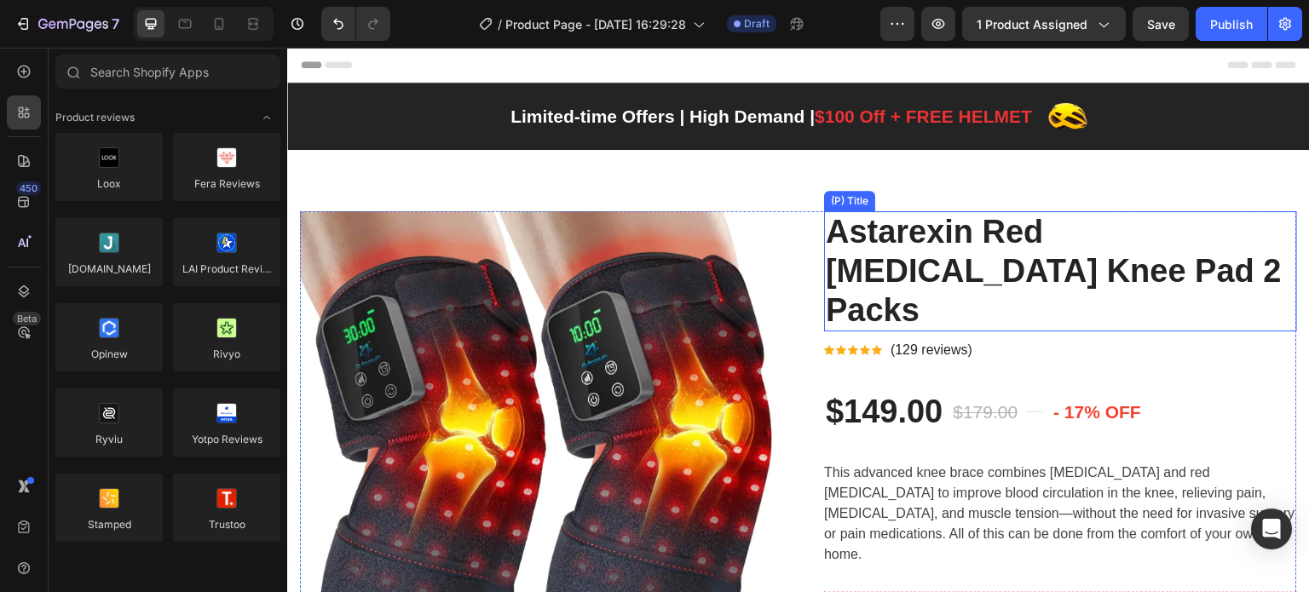
click at [1001, 272] on h2 "Astarexin Red [MEDICAL_DATA] Knee Pad 2 Packs" at bounding box center [1060, 271] width 473 height 120
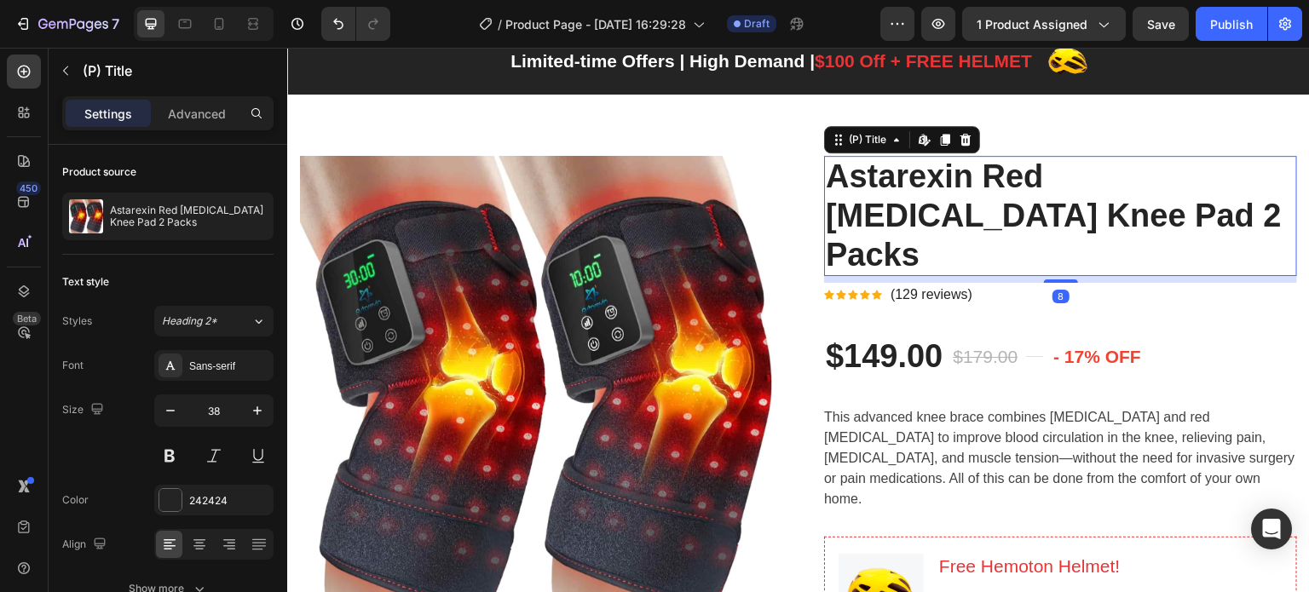
scroll to position [85, 0]
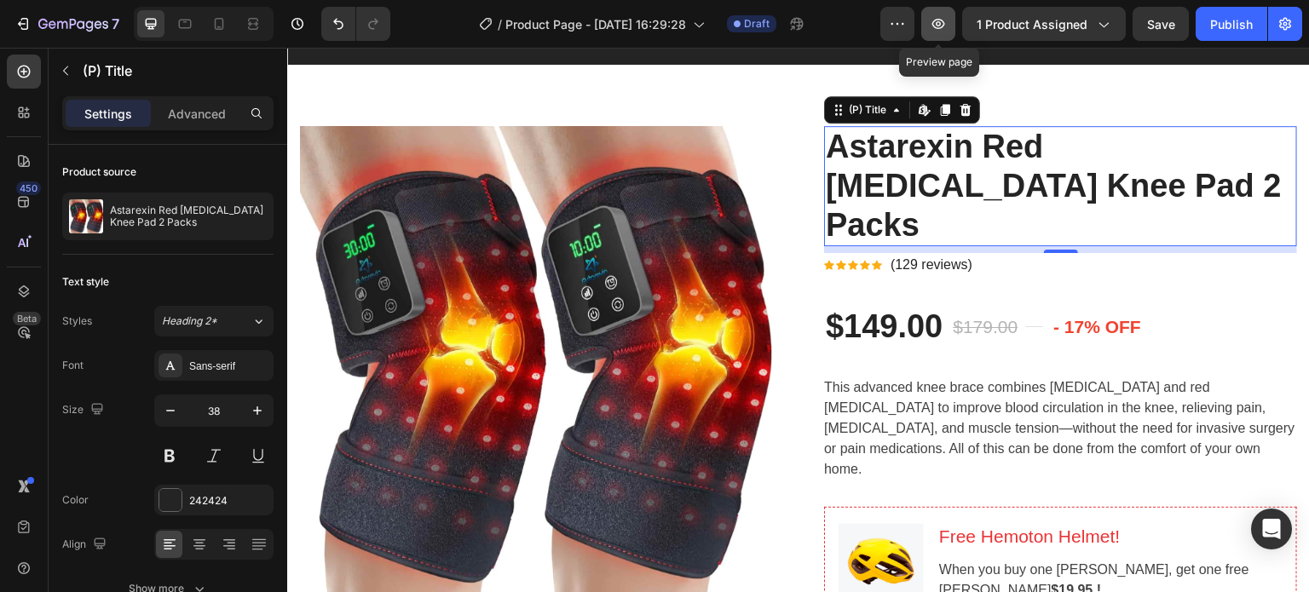
click at [942, 32] on button "button" at bounding box center [938, 24] width 34 height 34
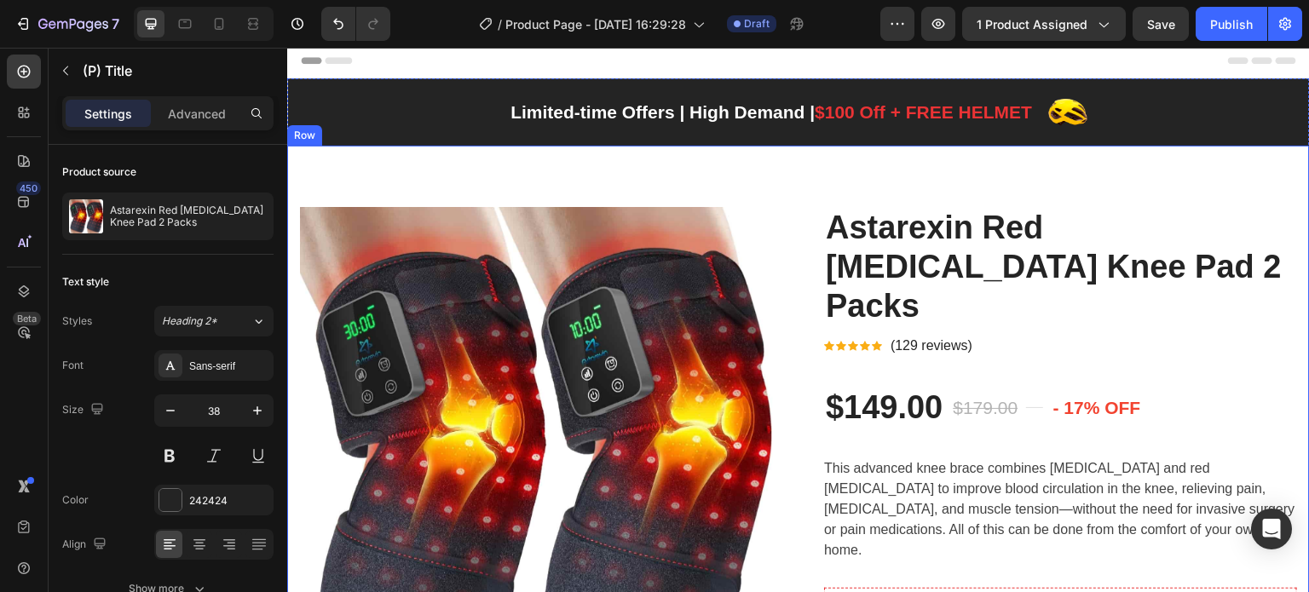
scroll to position [0, 0]
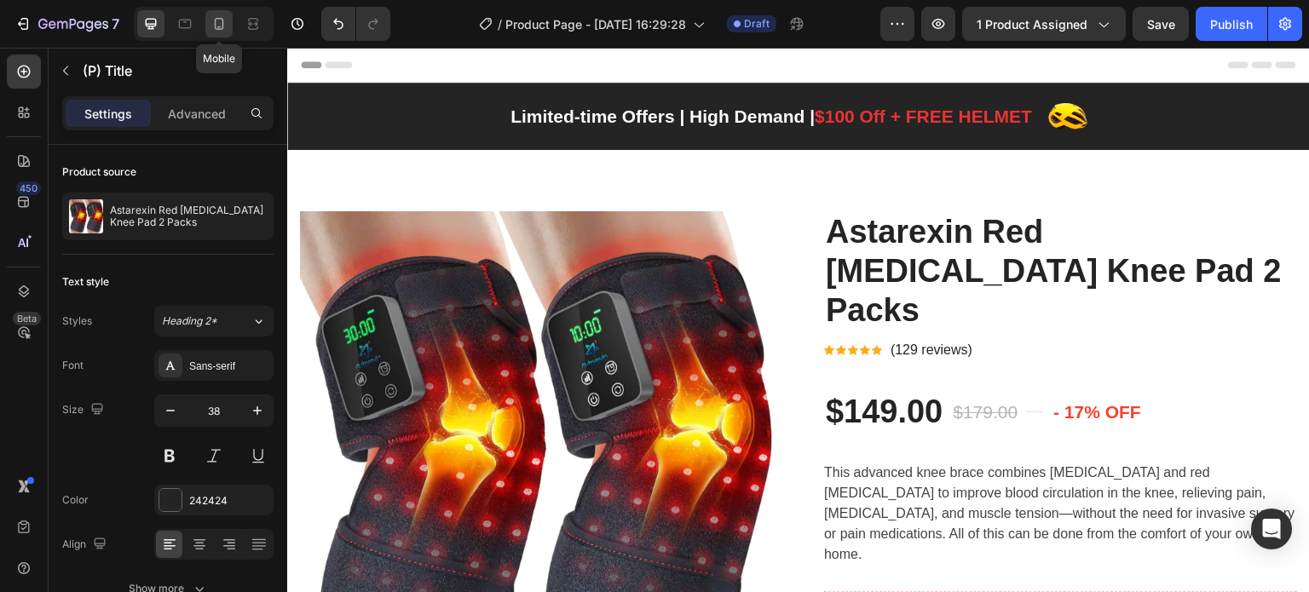
click at [218, 30] on icon at bounding box center [219, 23] width 17 height 17
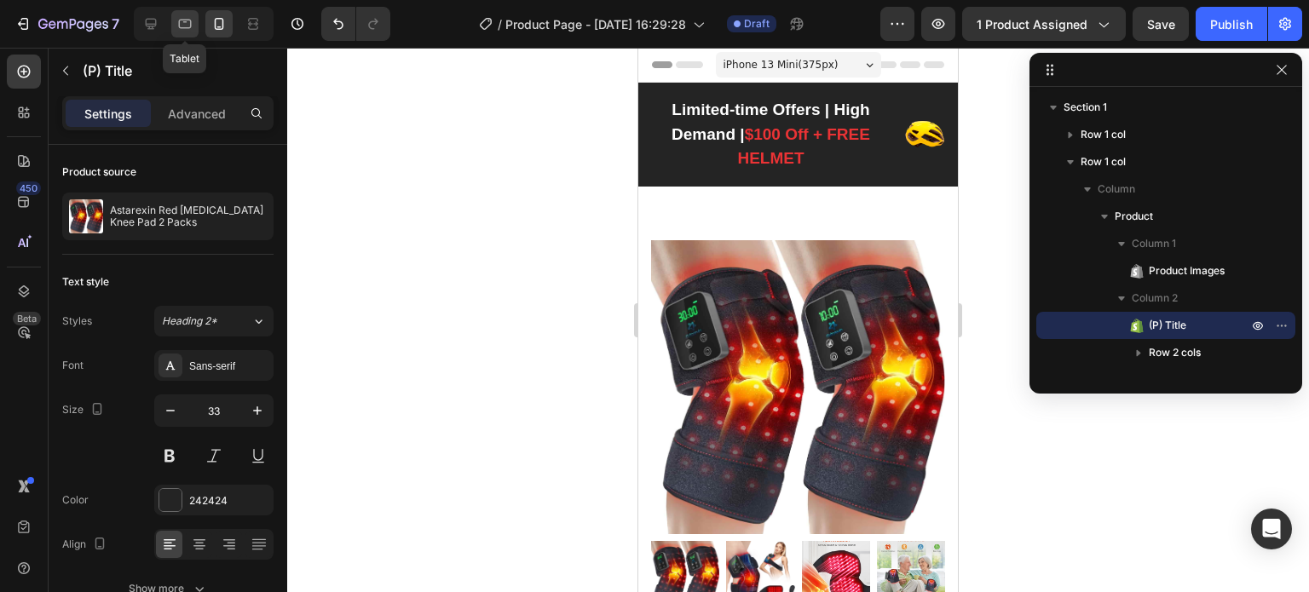
click at [182, 33] on div at bounding box center [184, 23] width 27 height 27
type input "38"
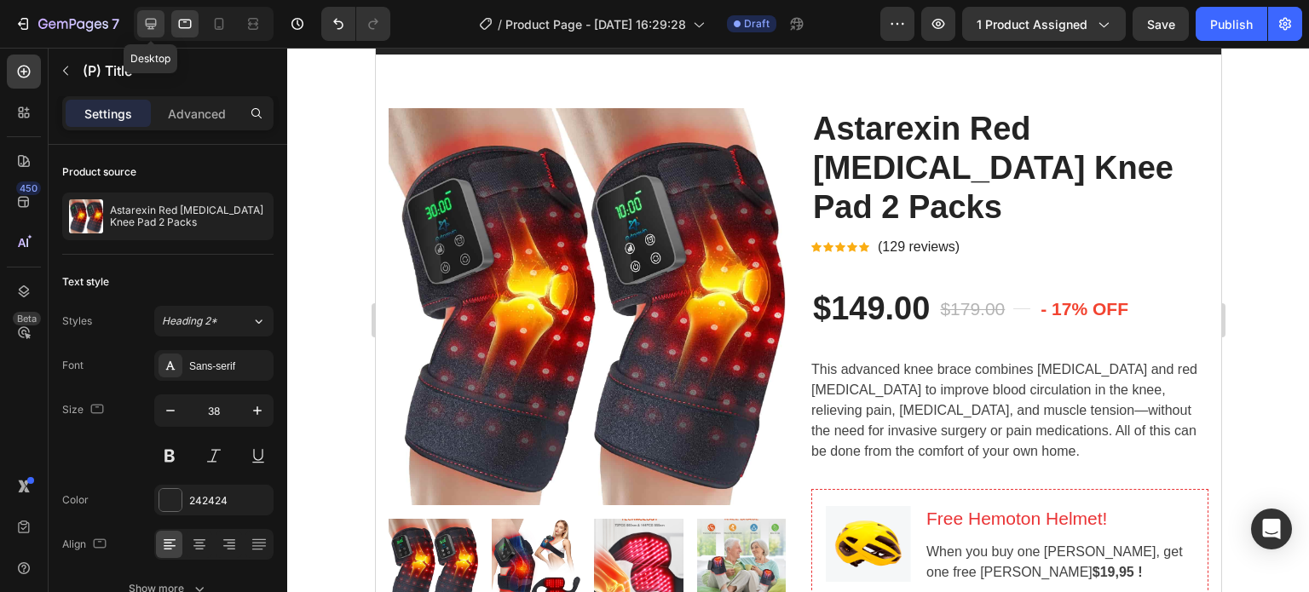
click at [159, 33] on div at bounding box center [150, 23] width 27 height 27
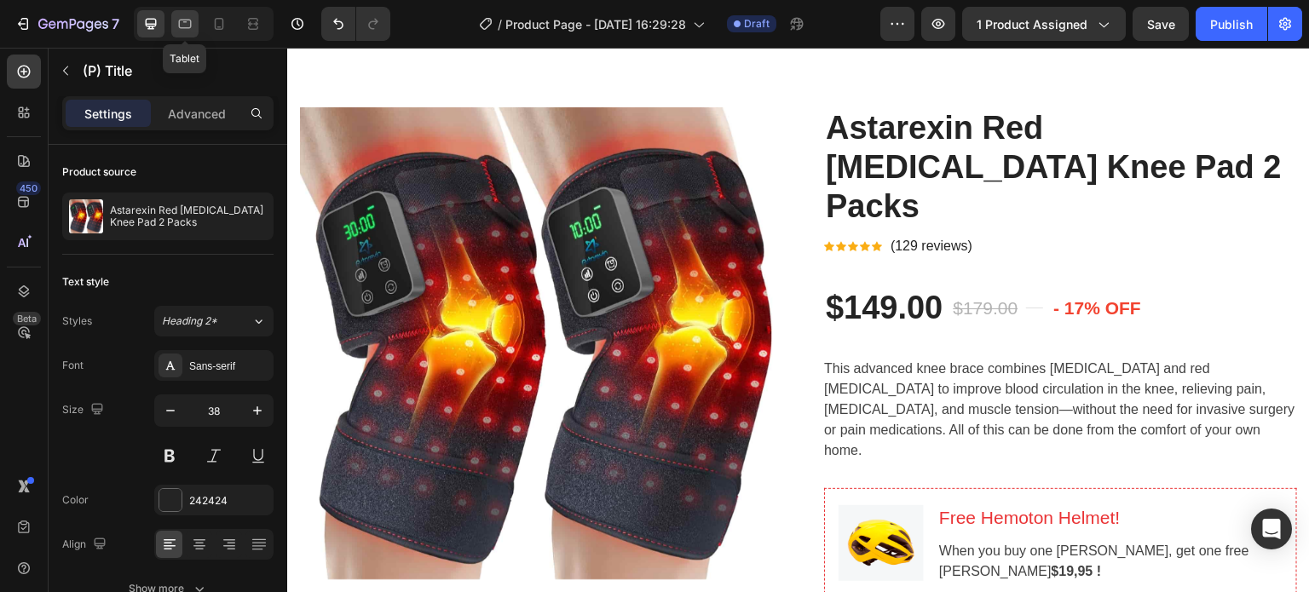
click at [184, 32] on icon at bounding box center [184, 23] width 17 height 17
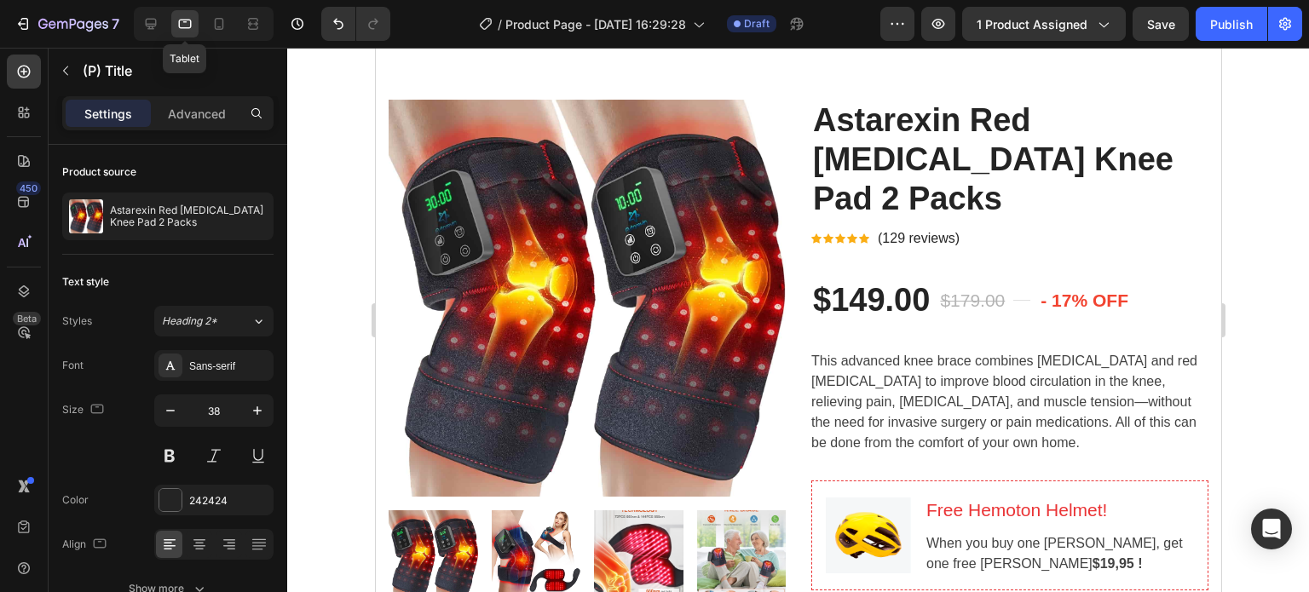
scroll to position [95, 0]
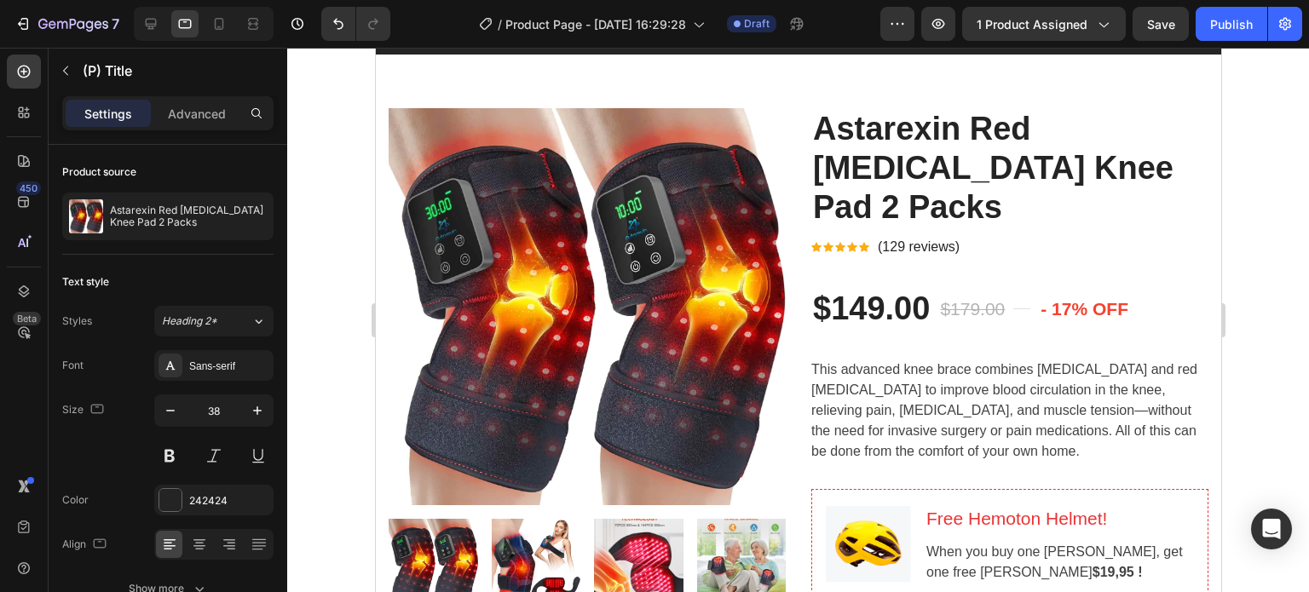
click at [164, 32] on div at bounding box center [204, 24] width 140 height 34
click at [159, 26] on div at bounding box center [150, 23] width 27 height 27
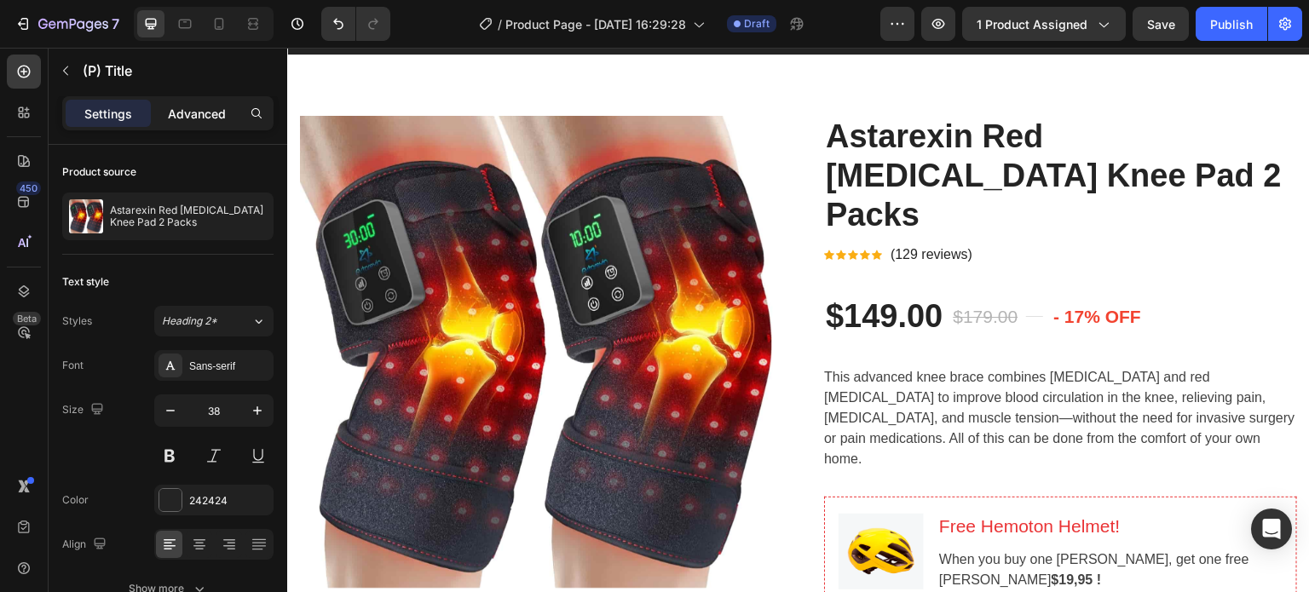
scroll to position [104, 0]
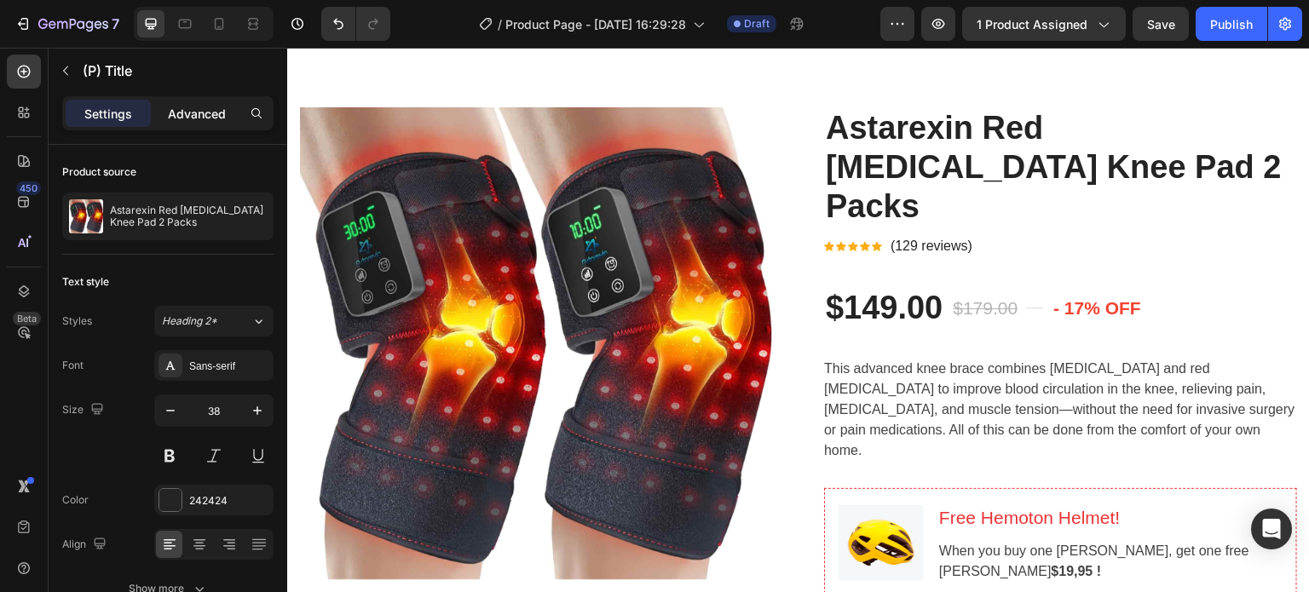
click at [202, 115] on p "Advanced" at bounding box center [197, 114] width 58 height 18
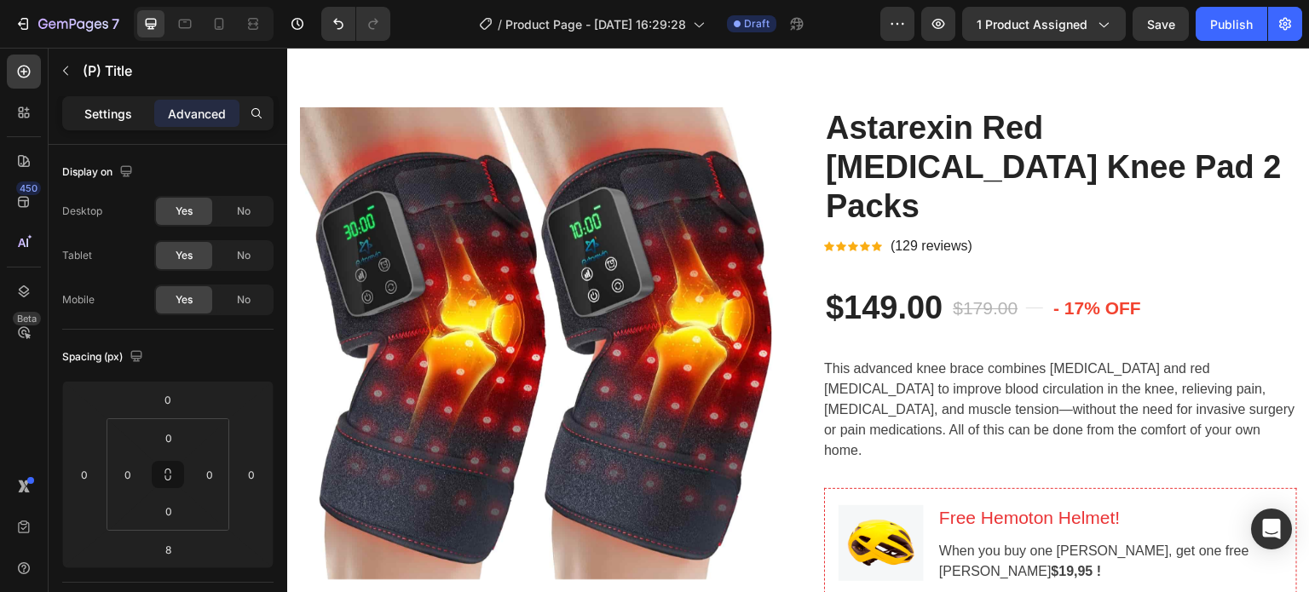
click at [136, 122] on div "Settings" at bounding box center [108, 113] width 85 height 27
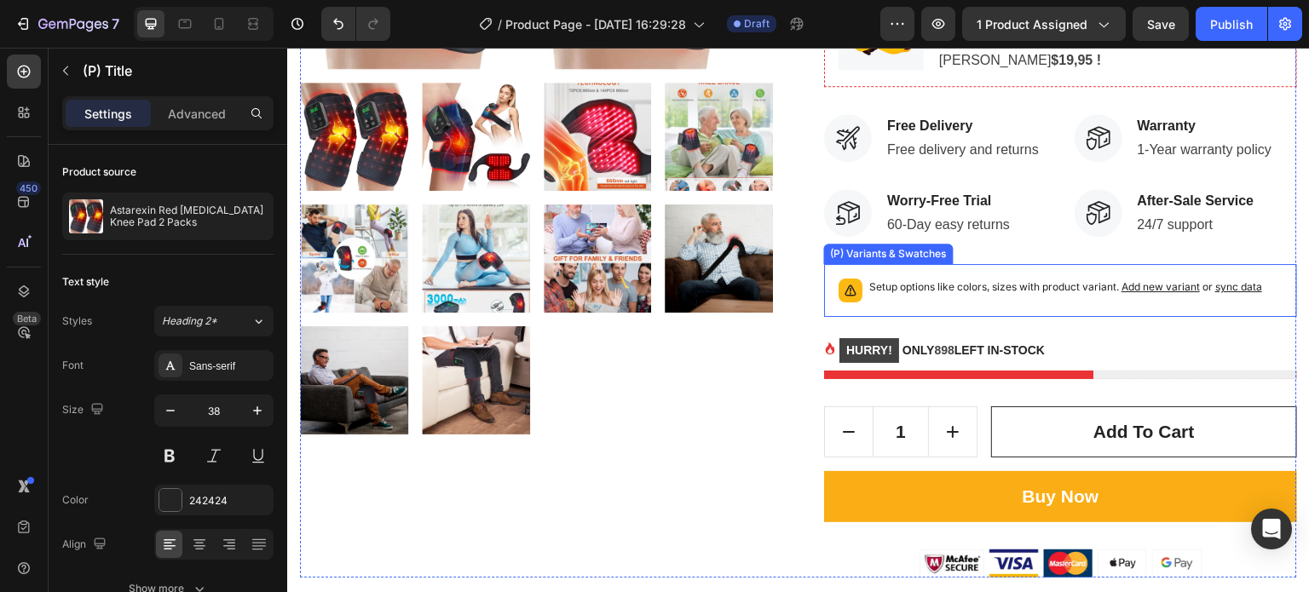
scroll to position [445, 0]
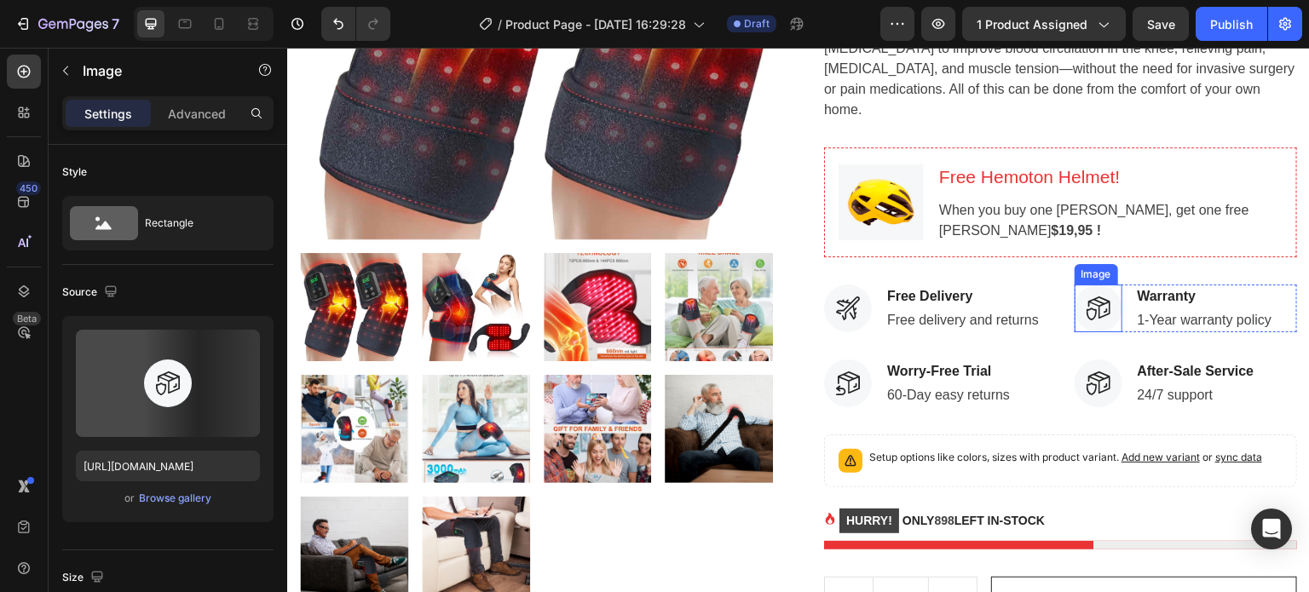
click at [1093, 285] on div "Image" at bounding box center [1099, 309] width 48 height 48
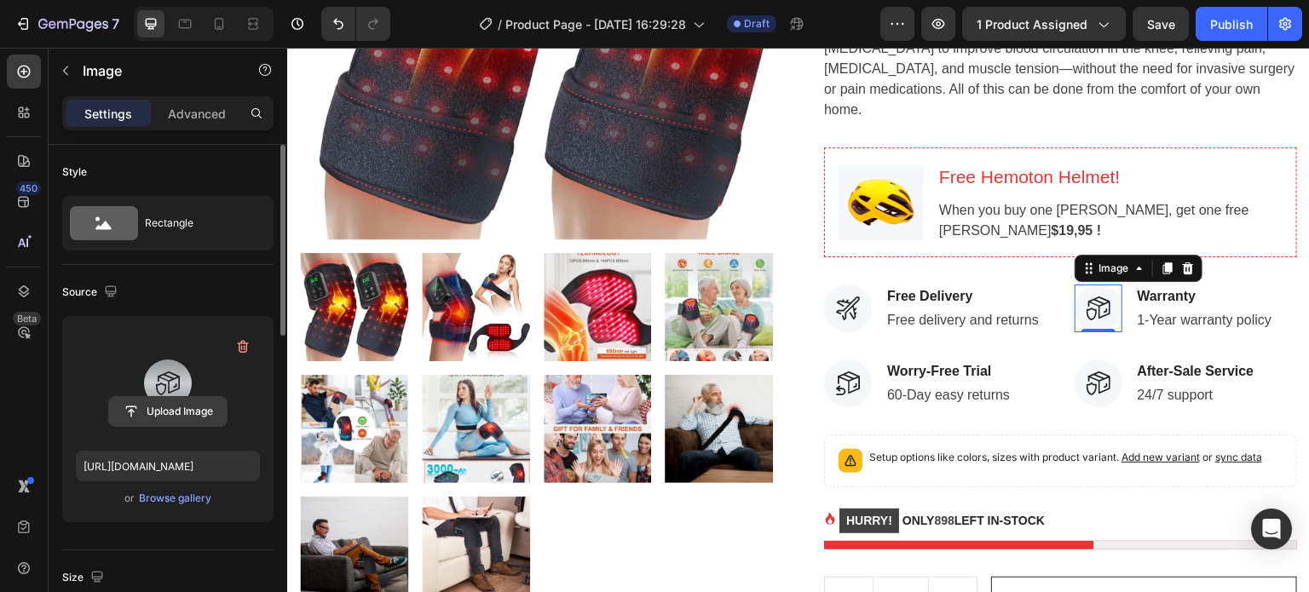
click at [180, 415] on input "file" at bounding box center [168, 411] width 118 height 29
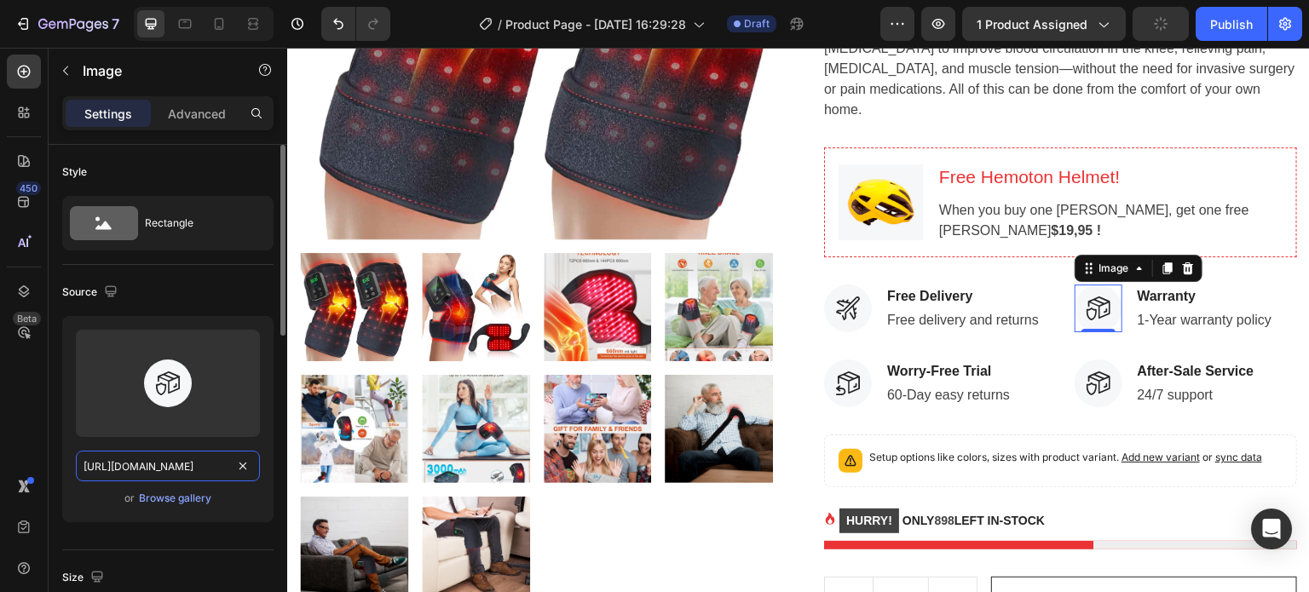
click at [172, 465] on input "[URL][DOMAIN_NAME]" at bounding box center [168, 466] width 184 height 31
click at [181, 502] on div "Browse gallery" at bounding box center [175, 498] width 72 height 15
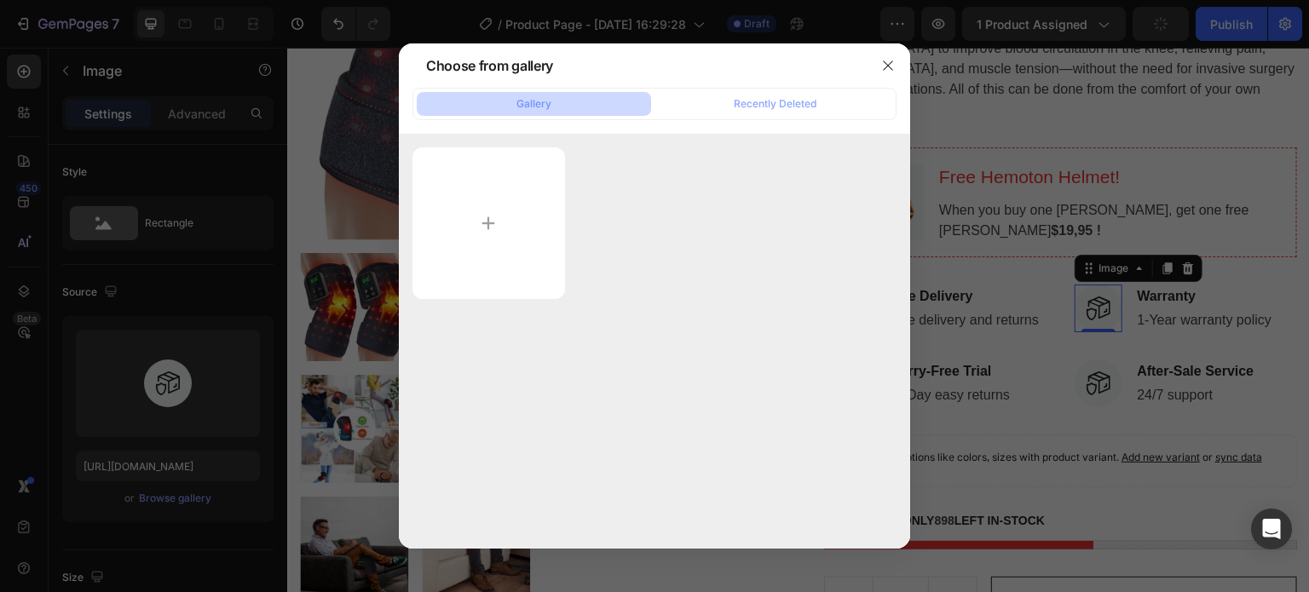
click at [811, 89] on div "Gallery Recently Deleted" at bounding box center [655, 104] width 484 height 32
click at [797, 104] on div "Recently Deleted" at bounding box center [775, 103] width 83 height 15
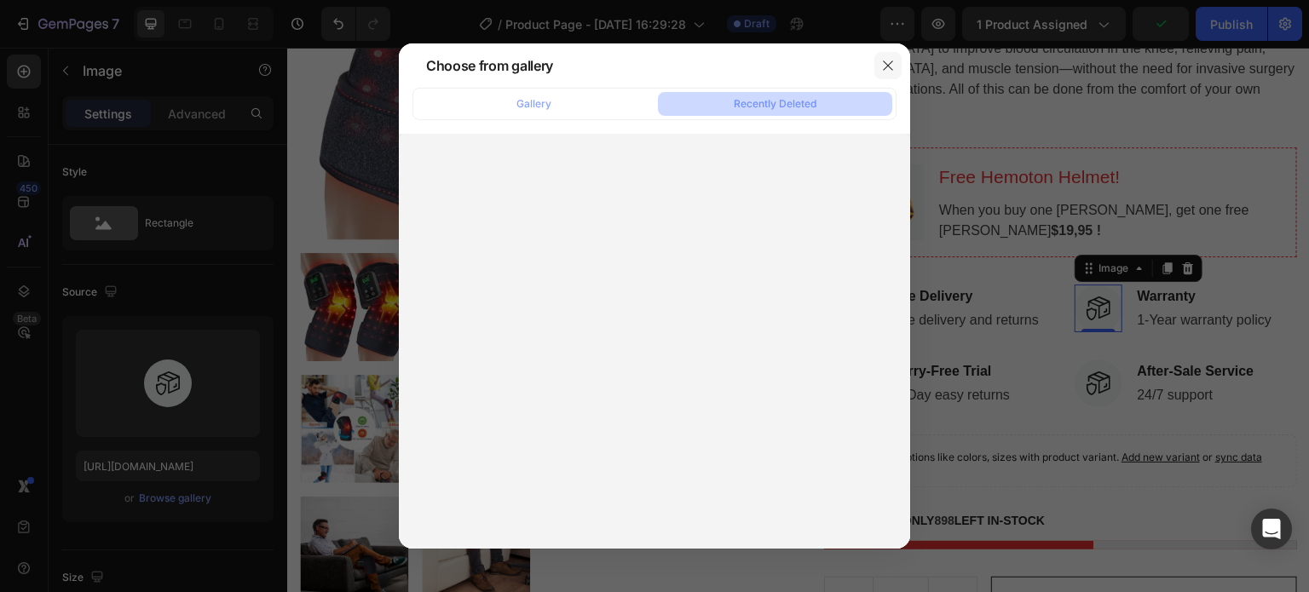
click at [893, 71] on icon "button" at bounding box center [888, 66] width 14 height 14
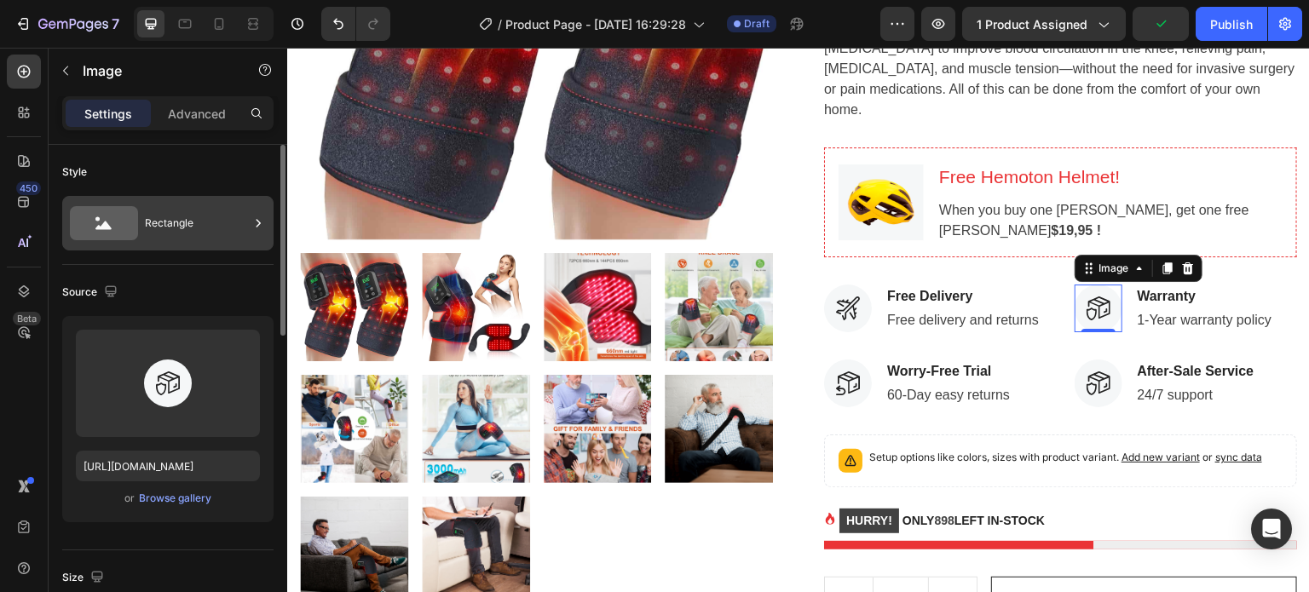
click at [188, 223] on div "Rectangle" at bounding box center [197, 223] width 104 height 39
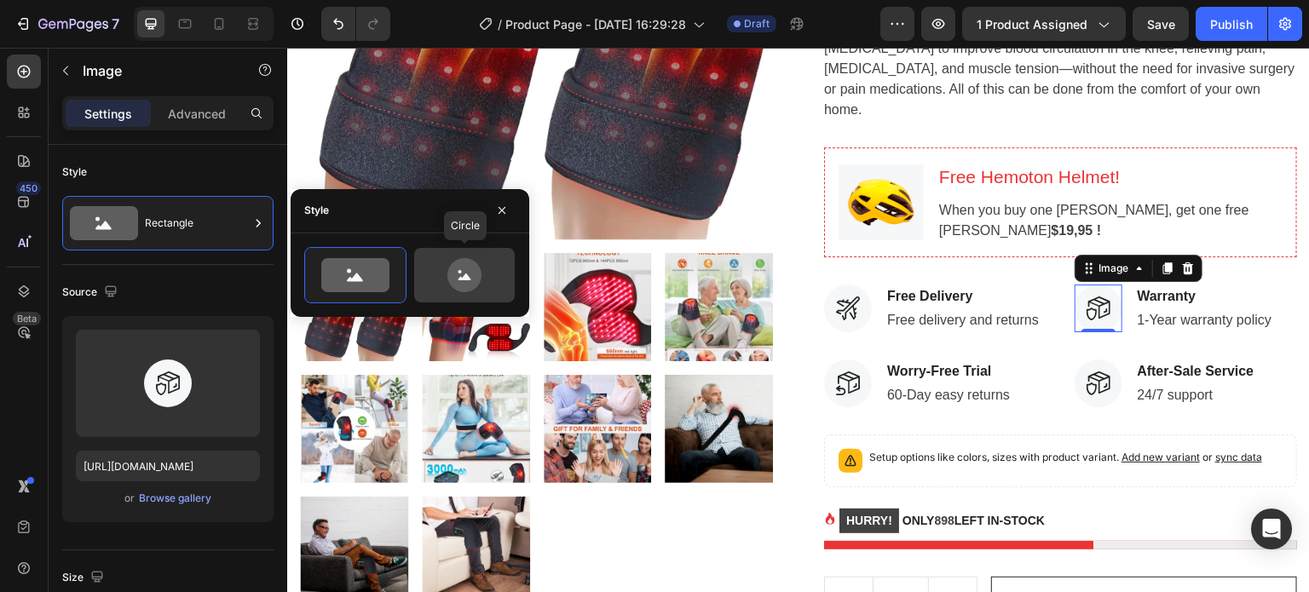
click at [458, 268] on icon at bounding box center [464, 275] width 34 height 34
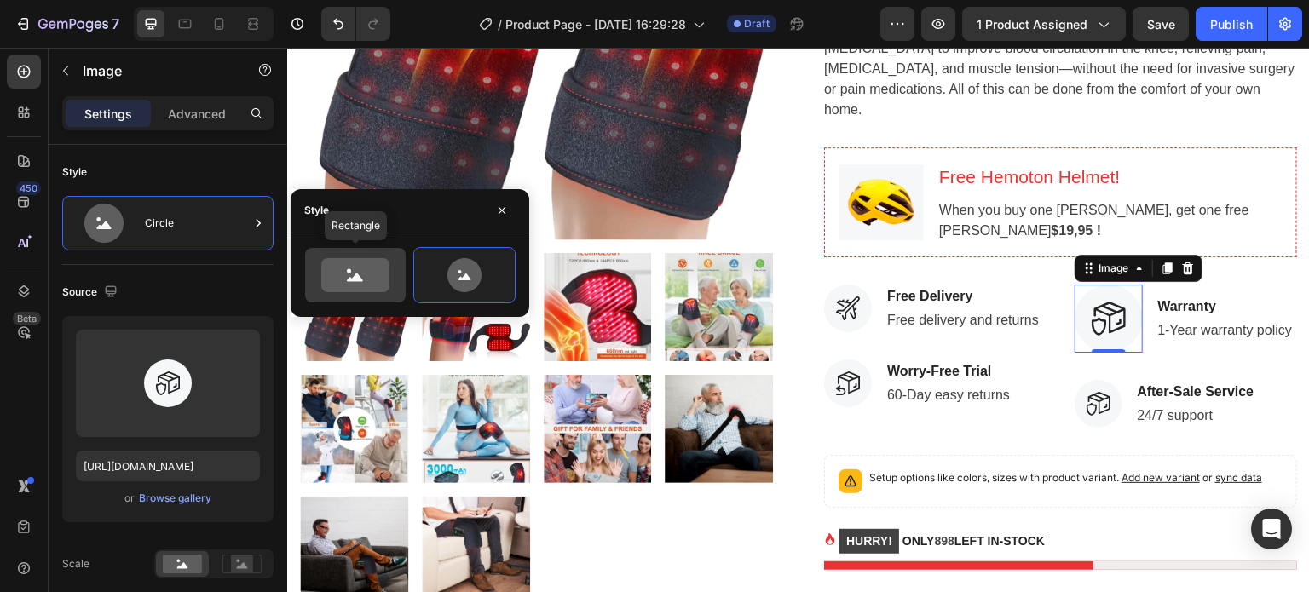
click at [387, 271] on icon at bounding box center [355, 275] width 68 height 34
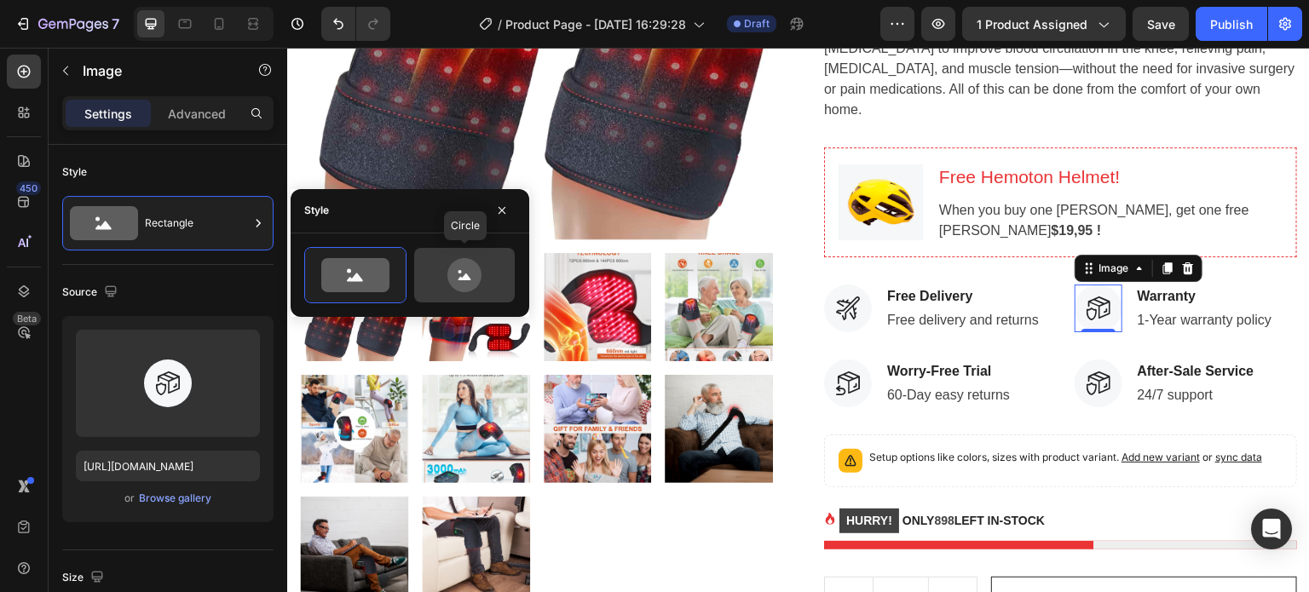
click at [439, 277] on icon at bounding box center [464, 275] width 80 height 34
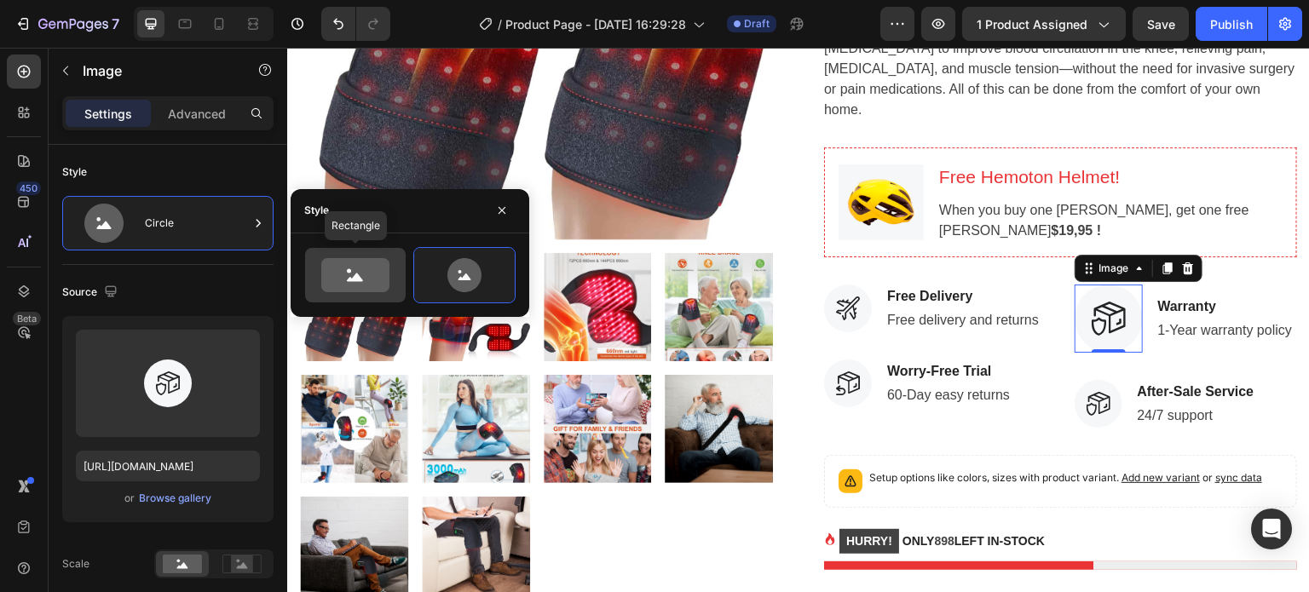
click at [338, 280] on icon at bounding box center [355, 275] width 68 height 34
type input "100"
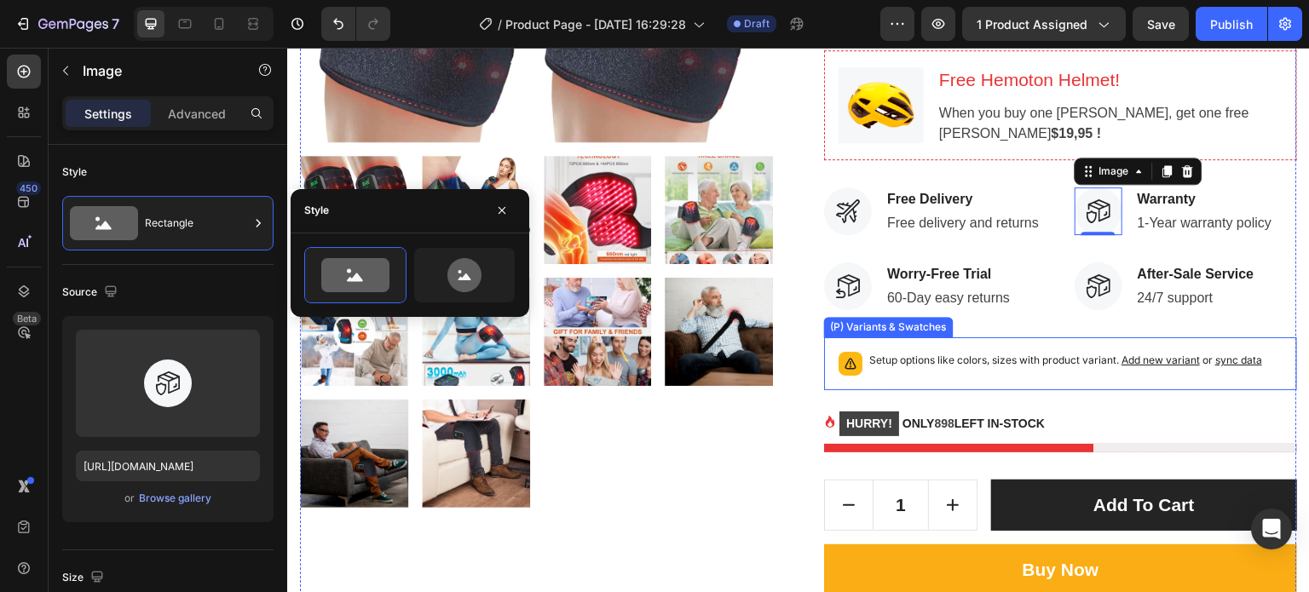
scroll to position [615, 0]
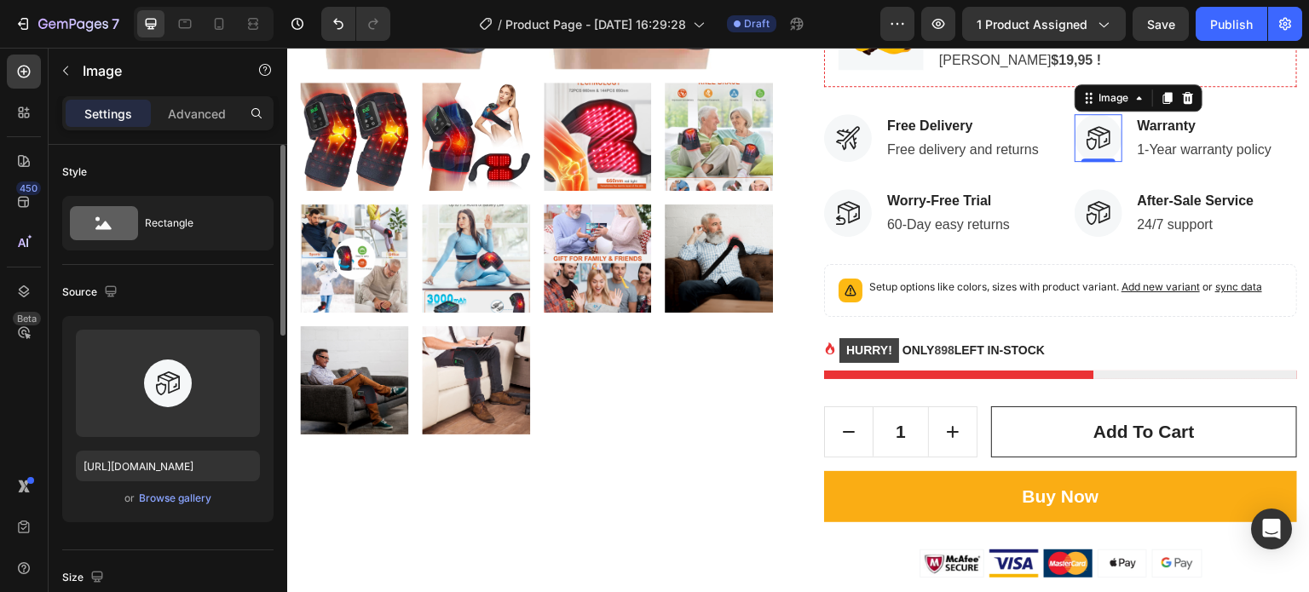
click at [215, 168] on div "Style" at bounding box center [167, 172] width 211 height 27
click at [17, 169] on icon at bounding box center [23, 161] width 17 height 17
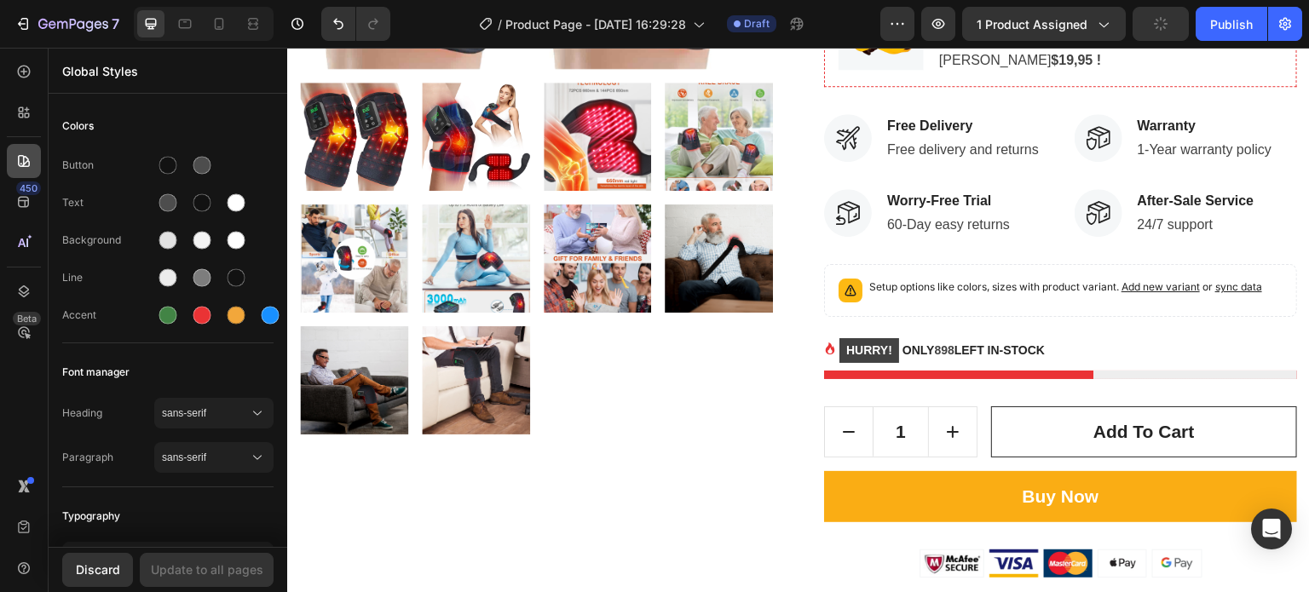
click at [22, 164] on icon at bounding box center [23, 161] width 17 height 17
click at [36, 118] on div at bounding box center [24, 112] width 34 height 34
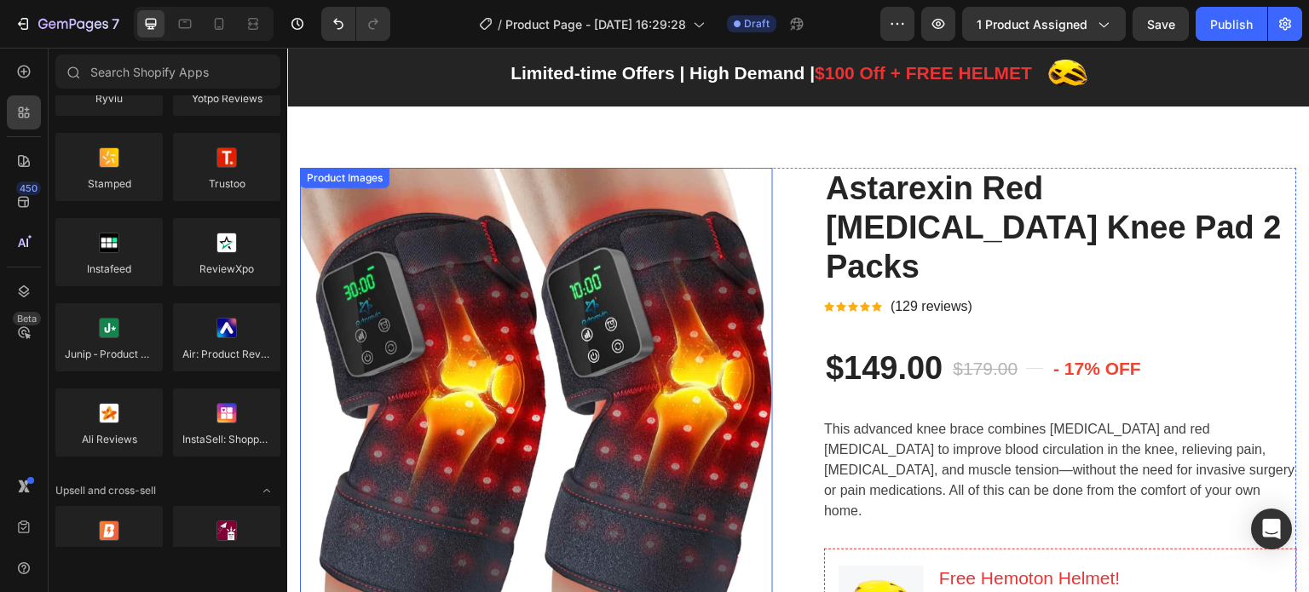
scroll to position [19, 0]
